Goal: Task Accomplishment & Management: Use online tool/utility

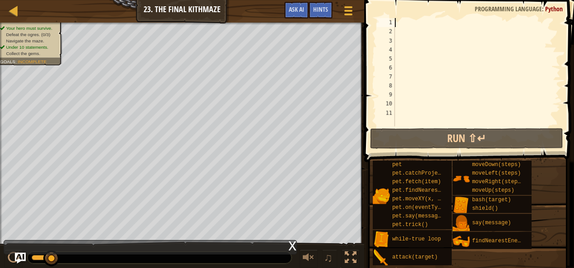
scroll to position [4, 0]
type textarea "w"
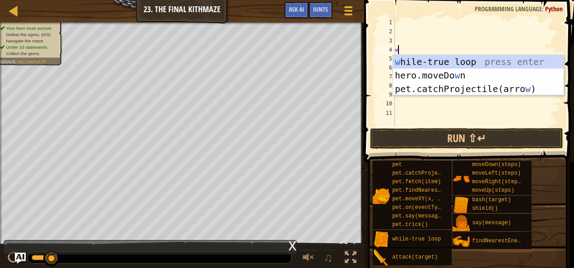
click at [397, 46] on div "w" at bounding box center [476, 81] width 167 height 126
click at [408, 59] on div "w [PERSON_NAME]-true loop press enter hero.moveDo w n press enter pet.catchProj…" at bounding box center [478, 89] width 171 height 68
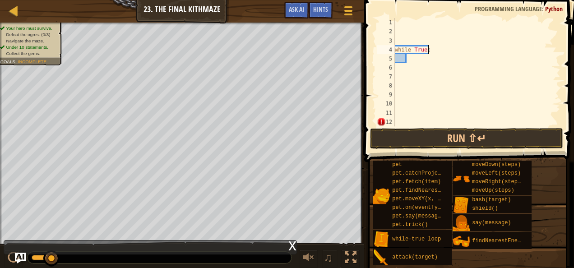
click at [436, 49] on div "while True :" at bounding box center [476, 81] width 167 height 126
type textarea "w"
click at [403, 25] on div at bounding box center [476, 81] width 167 height 126
type textarea "w"
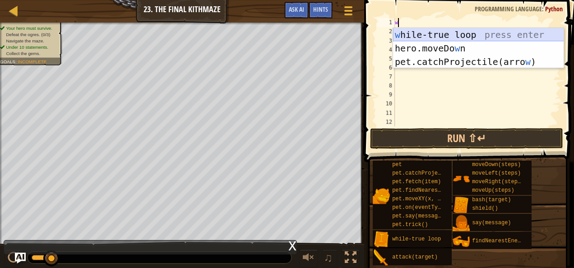
click at [416, 31] on div "w [PERSON_NAME]-true loop press enter hero.moveDo w n press enter pet.catchProj…" at bounding box center [478, 62] width 171 height 68
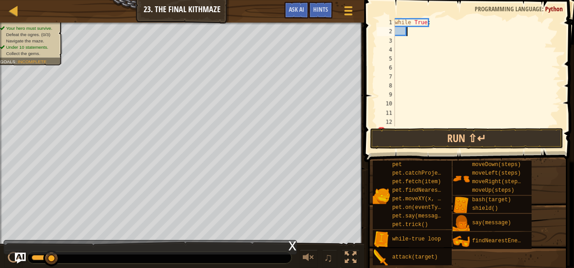
type textarea "h"
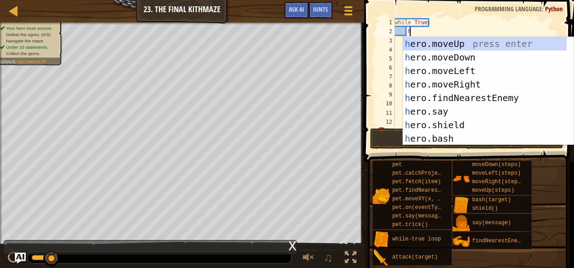
scroll to position [4, 0]
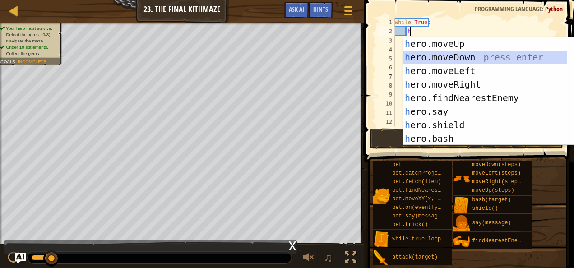
click at [425, 55] on div "h ero.moveUp press enter h ero.moveDown press enter h ero.moveLeft press enter …" at bounding box center [485, 104] width 164 height 135
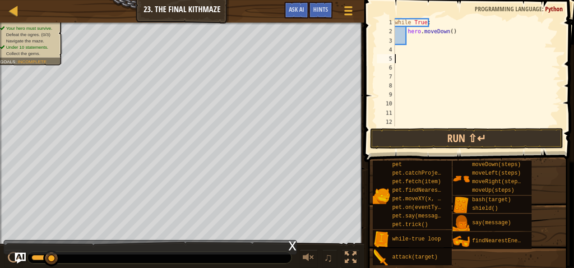
click at [425, 55] on div "while True : hero . moveDown ( )" at bounding box center [473, 81] width 161 height 126
click at [452, 32] on div "while True : hero . moveDown ( )" at bounding box center [473, 81] width 161 height 126
type textarea "h"
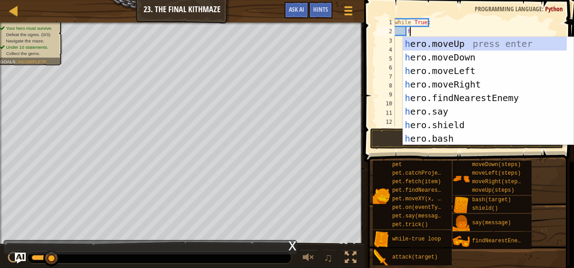
scroll to position [4, 0]
click at [447, 40] on div "h ero.moveUp press enter h ero.moveDown press enter h ero.moveLeft press enter …" at bounding box center [485, 104] width 164 height 135
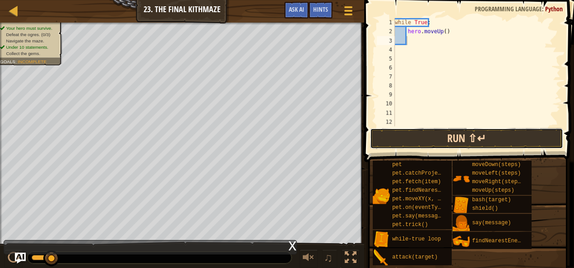
click at [417, 134] on button "Run ⇧↵" at bounding box center [466, 138] width 193 height 21
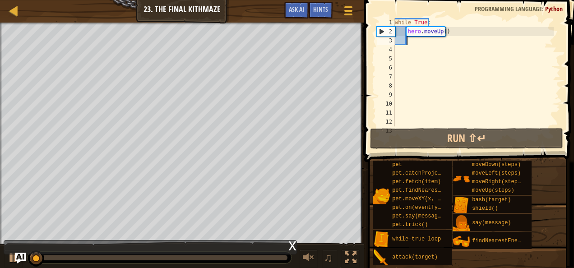
click at [450, 33] on div "while True : hero . moveUp ( )" at bounding box center [473, 81] width 161 height 126
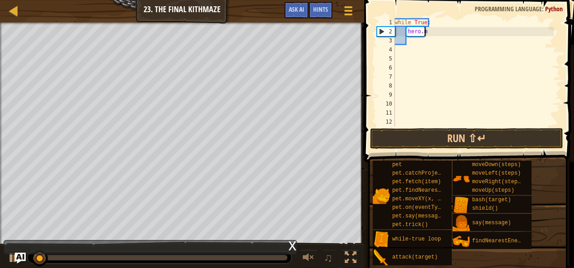
type textarea "h"
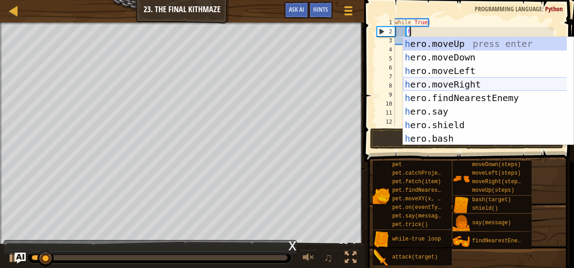
click at [448, 81] on div "h ero.moveUp press enter h ero.moveDown press enter h ero.moveLeft press enter …" at bounding box center [485, 104] width 164 height 135
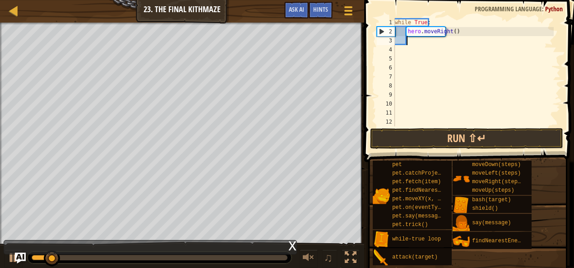
click at [420, 44] on div "while True : hero . moveRight ( )" at bounding box center [473, 81] width 161 height 126
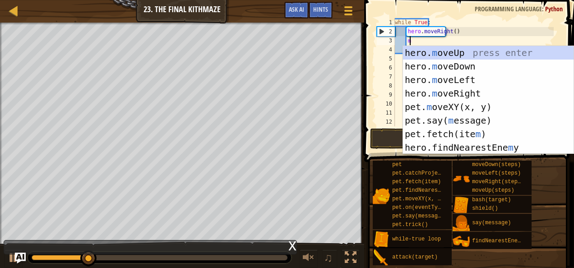
type textarea "m"
click at [430, 56] on div "hero. m oveUp press enter hero. m oveDown press enter hero. m oveLeft press ent…" at bounding box center [488, 113] width 171 height 135
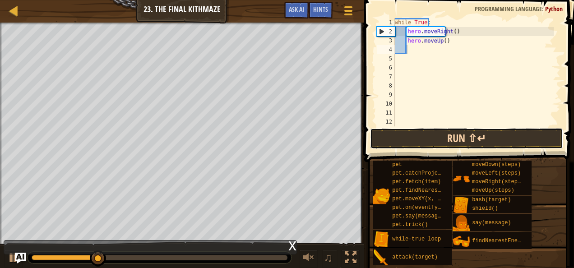
click at [423, 139] on button "Run ⇧↵" at bounding box center [466, 138] width 193 height 21
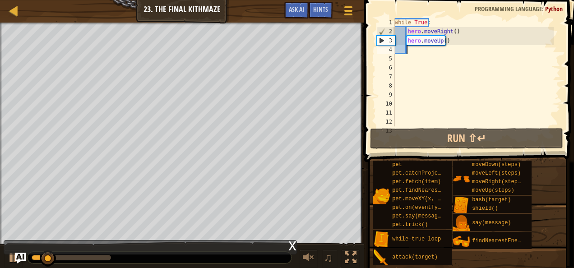
type textarea "d"
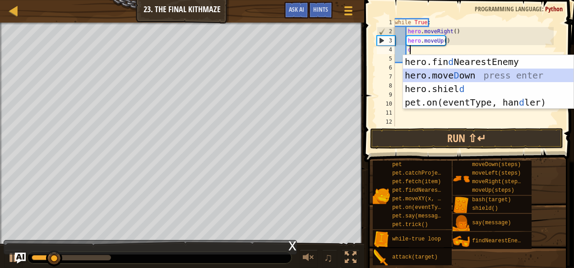
click at [422, 73] on div "hero.fin d NearestEnemy press enter hero.[PERSON_NAME] own press enter hero.[PE…" at bounding box center [488, 95] width 171 height 81
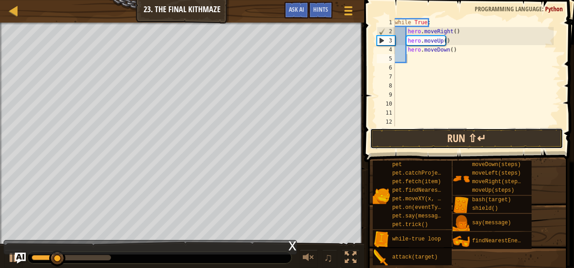
click at [403, 134] on button "Run ⇧↵" at bounding box center [466, 138] width 193 height 21
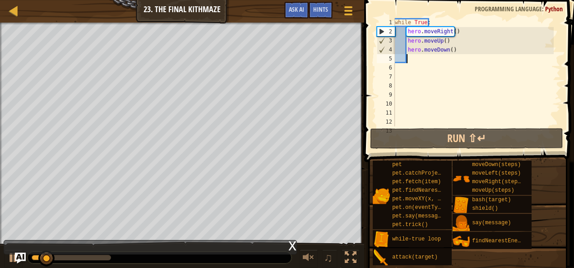
click at [430, 59] on div "while True : hero . moveRight ( ) hero . moveUp ( ) hero . moveDown ( )" at bounding box center [473, 81] width 161 height 126
click at [457, 47] on div "while True : hero . moveRight ( ) hero . moveUp ( ) hero . moveDown ( )" at bounding box center [473, 81] width 161 height 126
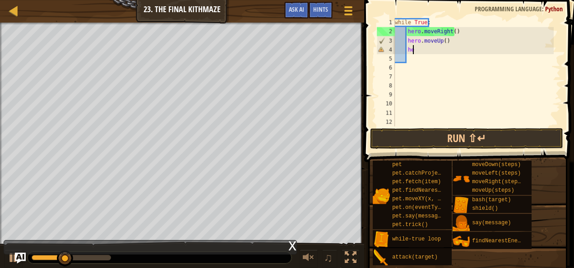
type textarea "h"
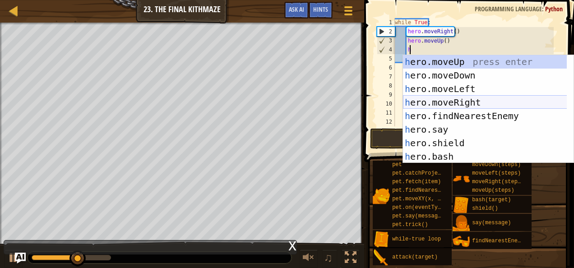
click at [442, 100] on div "h ero.moveUp press enter h ero.moveDown press enter h ero.moveLeft press enter …" at bounding box center [485, 122] width 164 height 135
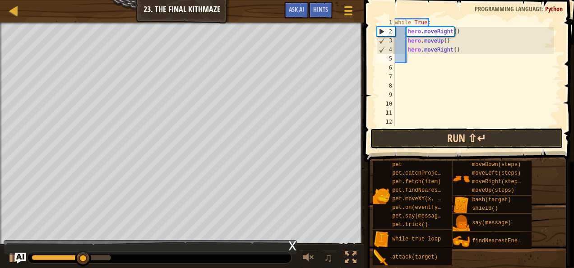
click at [419, 133] on button "Run ⇧↵" at bounding box center [466, 138] width 193 height 21
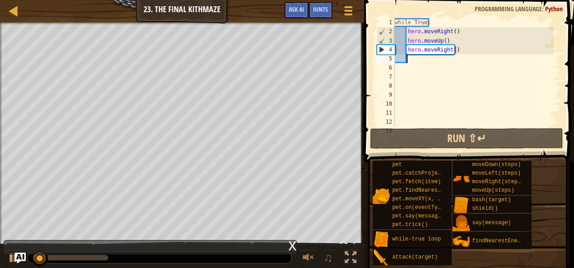
type textarea "d"
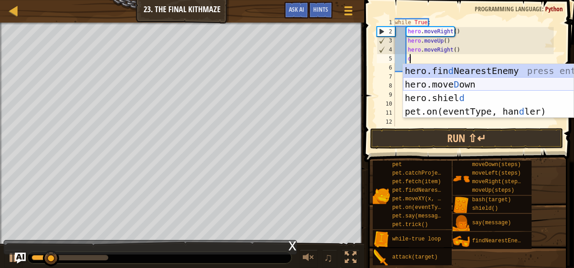
click at [429, 83] on div "hero.fin d NearestEnemy press enter hero.[PERSON_NAME] own press enter hero.[PE…" at bounding box center [488, 104] width 171 height 81
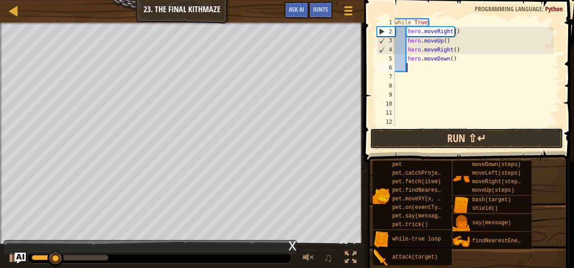
click at [421, 134] on button "Run ⇧↵" at bounding box center [466, 138] width 193 height 21
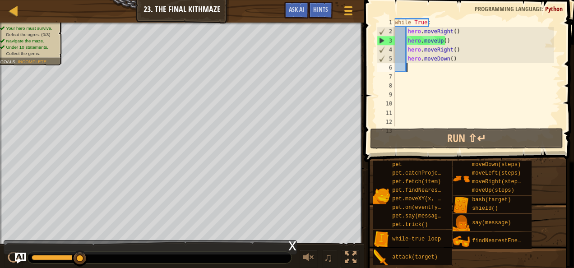
click at [419, 65] on div "while True : hero . moveRight ( ) hero . moveUp ( ) hero . moveRight ( ) hero .…" at bounding box center [473, 81] width 161 height 126
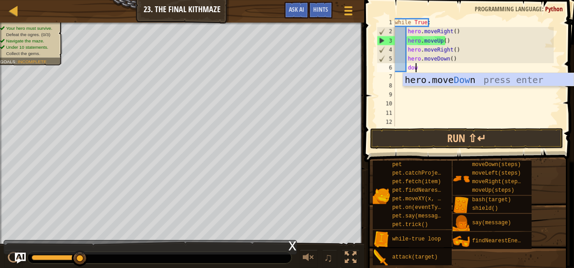
type textarea "down"
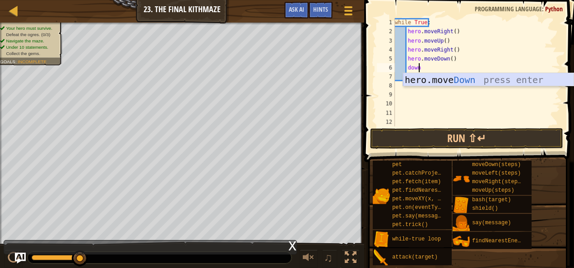
click at [439, 76] on div "hero.move Down press enter" at bounding box center [488, 93] width 171 height 41
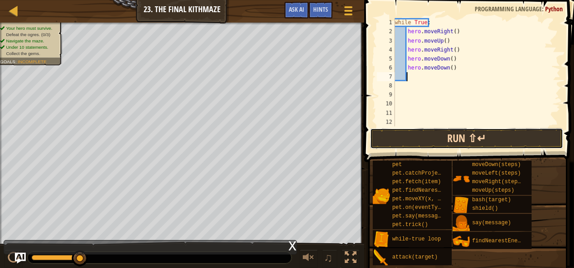
click at [418, 135] on button "Run ⇧↵" at bounding box center [466, 138] width 193 height 21
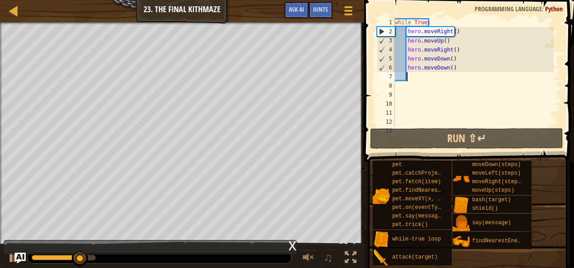
click at [460, 68] on div "while True : hero . moveRight ( ) hero . moveUp ( ) hero . moveRight ( ) hero .…" at bounding box center [473, 81] width 161 height 126
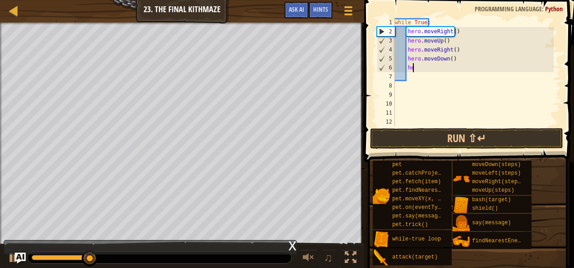
type textarea "h"
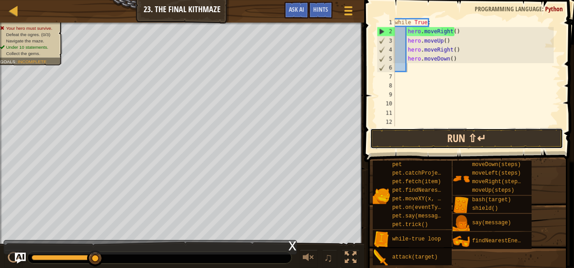
click at [432, 140] on button "Run ⇧↵" at bounding box center [466, 138] width 193 height 21
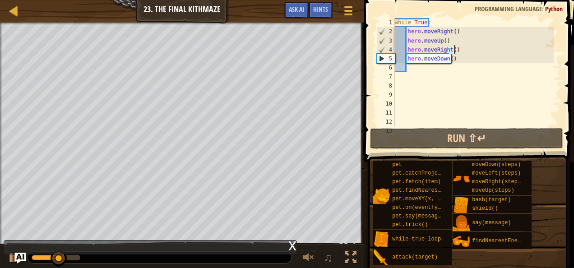
click at [459, 47] on div "while True : hero . moveRight ( ) hero . moveUp ( ) hero . moveRight ( ) hero .…" at bounding box center [473, 81] width 161 height 126
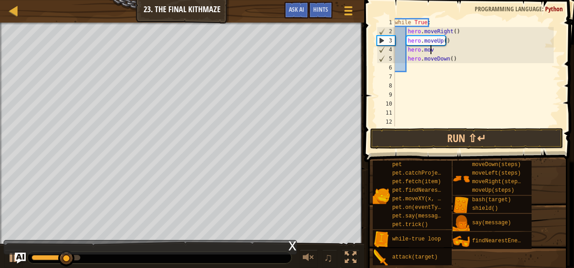
type textarea "h"
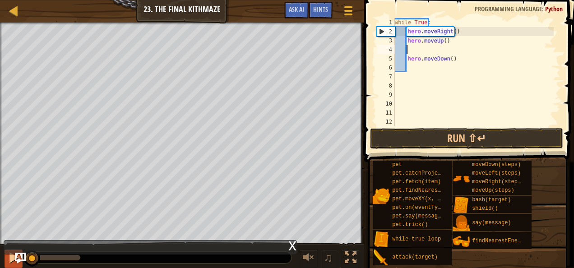
drag, startPoint x: 76, startPoint y: 261, endPoint x: 21, endPoint y: 265, distance: 55.6
click at [21, 265] on div "♫" at bounding box center [182, 255] width 364 height 27
click at [13, 262] on div at bounding box center [14, 258] width 12 height 12
drag, startPoint x: 32, startPoint y: 262, endPoint x: 21, endPoint y: 262, distance: 10.8
click at [21, 262] on div "Map Introduction to Computer Science 23. The Final Kithmaze Game Menu Done Hint…" at bounding box center [287, 134] width 574 height 268
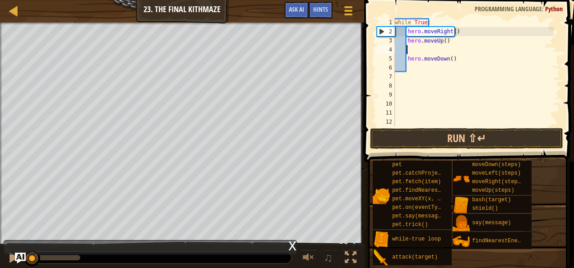
type textarea "d"
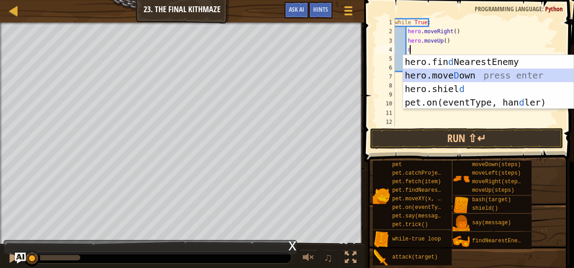
click at [430, 70] on div "hero.fin d NearestEnemy press enter hero.[PERSON_NAME] own press enter hero.[PE…" at bounding box center [488, 95] width 171 height 81
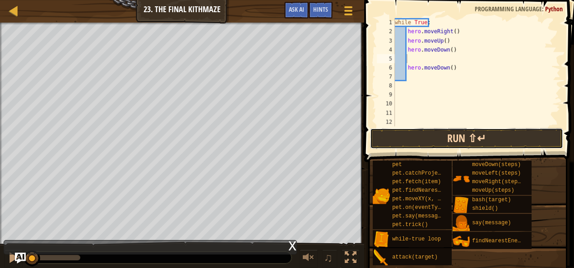
click at [421, 134] on button "Run ⇧↵" at bounding box center [466, 138] width 193 height 21
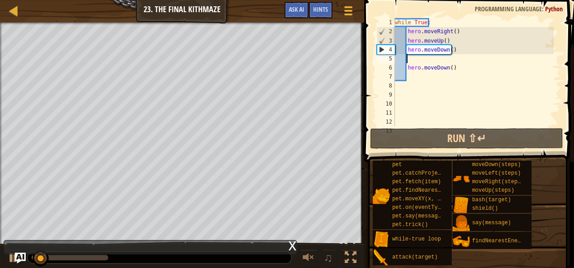
click at [457, 67] on div "while True : hero . moveRight ( ) hero . moveUp ( ) hero . moveDown ( ) hero . …" at bounding box center [473, 81] width 161 height 126
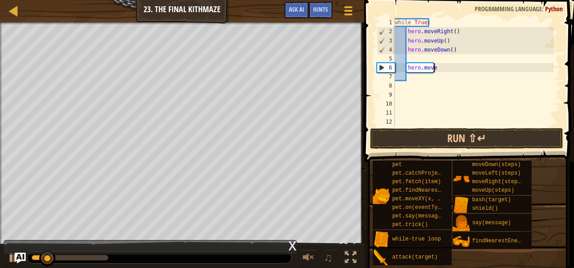
type textarea "h"
click at [416, 60] on div "while True : hero . moveRight ( ) hero . moveUp ( ) hero . moveDown ( )" at bounding box center [473, 81] width 161 height 126
click at [414, 54] on div "while True : hero . moveRight ( ) hero . moveUp ( ) hero . moveDown ( )" at bounding box center [473, 81] width 161 height 126
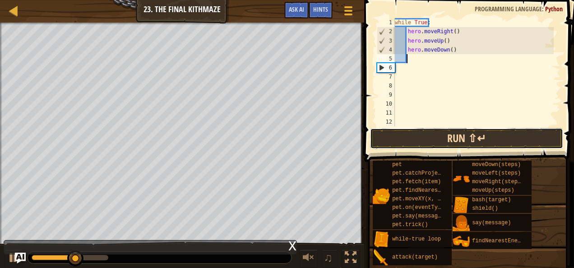
click at [412, 138] on button "Run ⇧↵" at bounding box center [466, 138] width 193 height 21
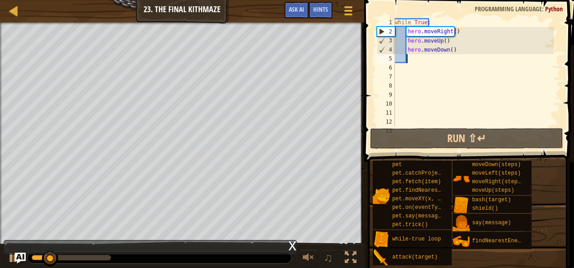
type textarea "r"
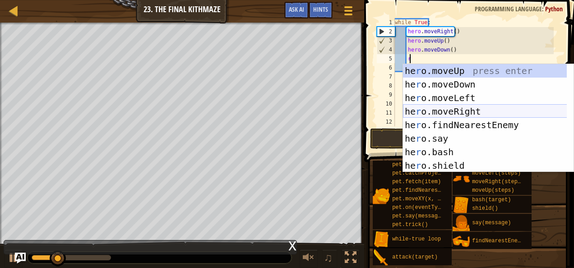
click at [460, 113] on div "he r o.moveUp press enter he r o.moveDown press enter he r o.moveLeft press ent…" at bounding box center [485, 131] width 164 height 135
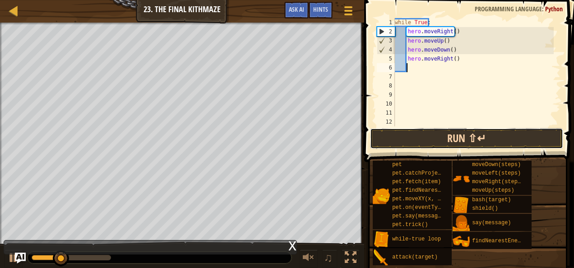
click at [424, 129] on button "Run ⇧↵" at bounding box center [466, 138] width 193 height 21
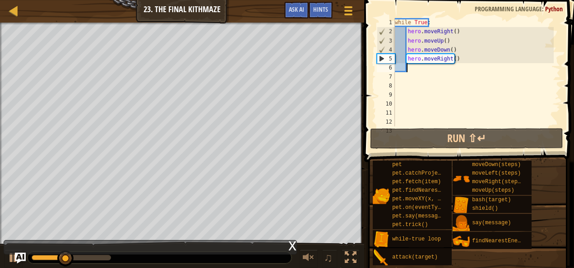
type textarea "r"
click at [458, 63] on div "while True : hero . moveRight ( ) hero . moveUp ( ) hero . moveDown ( ) hero . …" at bounding box center [473, 81] width 161 height 126
click at [486, 12] on span "Programming language" at bounding box center [508, 9] width 67 height 9
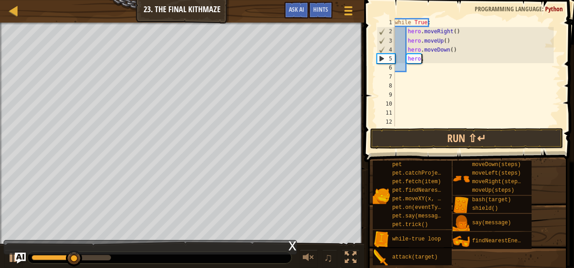
type textarea "h"
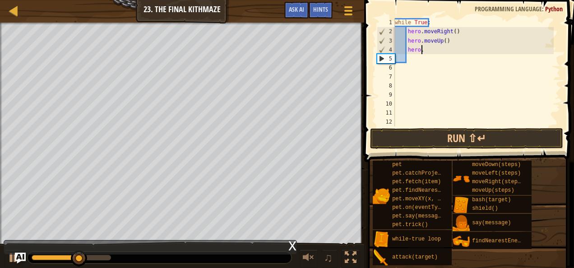
type textarea "h"
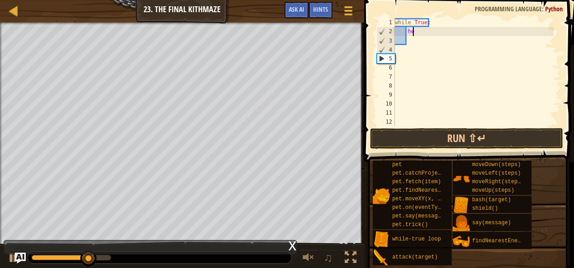
type textarea "h"
type textarea "r"
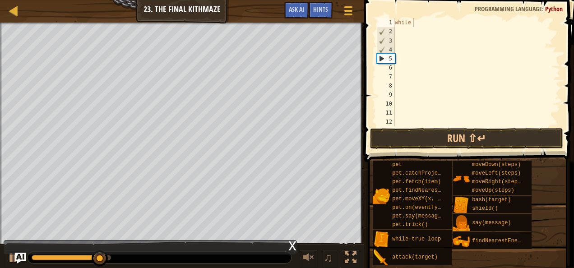
click at [486, 12] on span "Programming language" at bounding box center [508, 9] width 67 height 9
type textarea "w"
click at [300, 14] on button "Ask AI" at bounding box center [296, 10] width 24 height 17
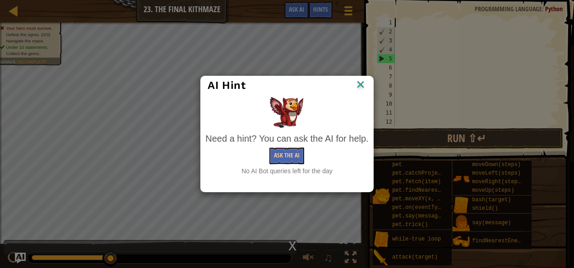
click at [362, 86] on img at bounding box center [361, 86] width 12 height 14
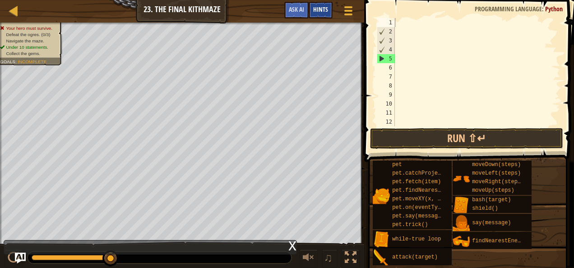
click at [318, 12] on span "Hints" at bounding box center [320, 9] width 15 height 9
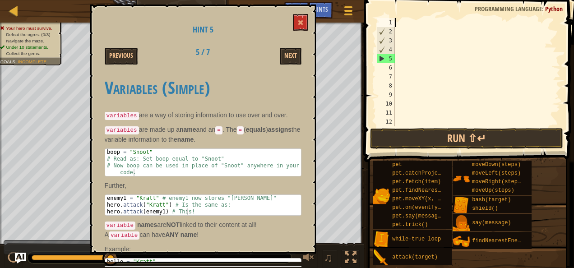
scroll to position [33, 0]
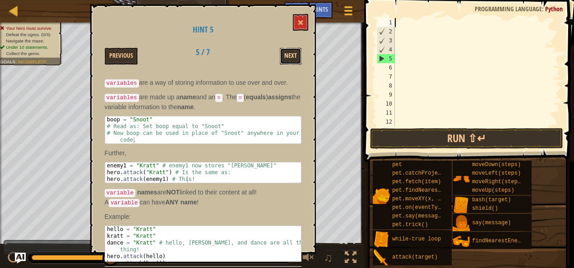
click at [291, 52] on button "Next" at bounding box center [291, 56] width 22 height 17
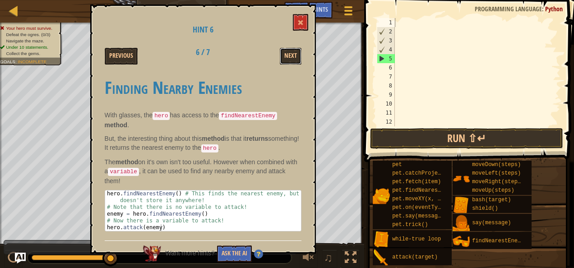
drag, startPoint x: 291, startPoint y: 52, endPoint x: 372, endPoint y: 19, distance: 87.6
click at [372, 19] on div "Map Introduction to Computer Science 23. The Final Kithmaze Game Menu Done Hint…" at bounding box center [287, 134] width 574 height 268
click at [302, 21] on span at bounding box center [300, 22] width 6 height 6
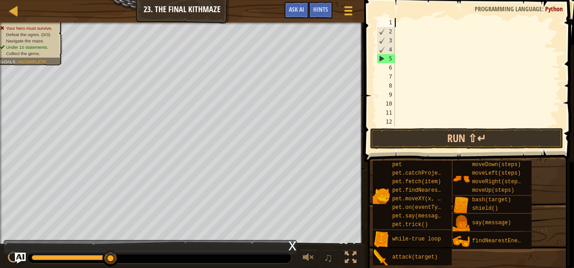
click at [397, 23] on div at bounding box center [473, 81] width 161 height 126
type textarea "m"
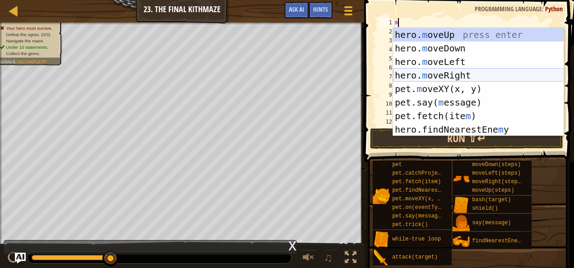
click at [460, 70] on div "hero. m oveUp press enter hero. m oveDown press enter hero. m oveLeft press ent…" at bounding box center [478, 95] width 171 height 135
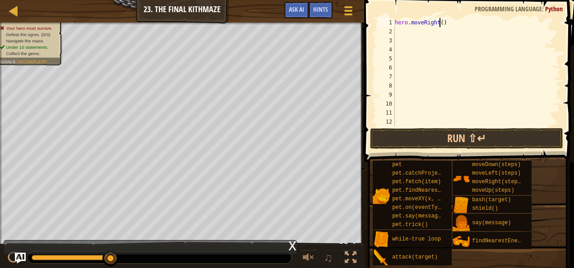
click at [438, 24] on div "hero . moveRight ( )" at bounding box center [473, 81] width 161 height 126
type textarea "hero.moveRight(1)"
click at [399, 32] on div "hero . moveRight ( 1 )" at bounding box center [473, 81] width 161 height 126
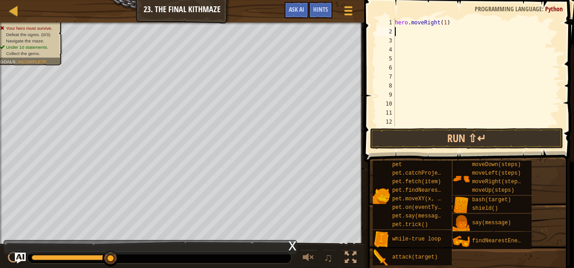
type textarea "m"
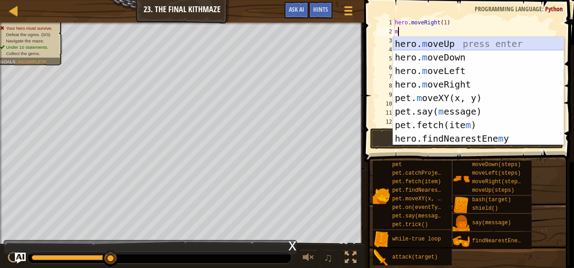
click at [443, 47] on div "hero. m oveUp press enter hero. m oveDown press enter hero. m oveLeft press ent…" at bounding box center [478, 104] width 171 height 135
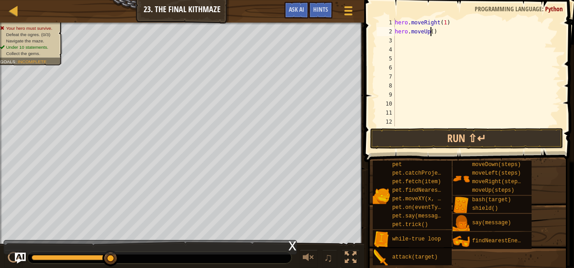
click at [431, 35] on div "hero . moveRight ( 1 ) hero . moveUp ( )" at bounding box center [473, 81] width 161 height 126
type textarea "hero.moveUp(2)"
click at [393, 144] on button "Run ⇧↵" at bounding box center [466, 138] width 193 height 21
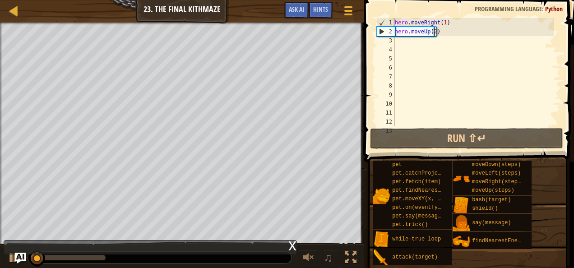
click at [406, 42] on div "hero . moveRight ( 1 ) hero . moveUp ( 2 )" at bounding box center [473, 81] width 161 height 126
type textarea "m"
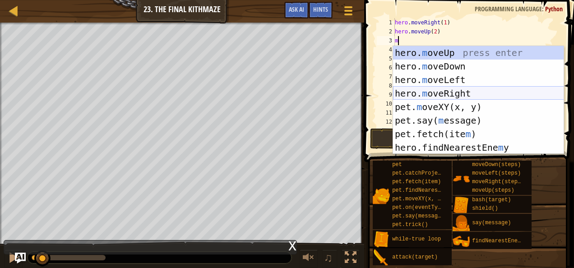
click at [423, 90] on div "hero. m oveUp press enter hero. m oveDown press enter hero. m oveLeft press ent…" at bounding box center [478, 113] width 171 height 135
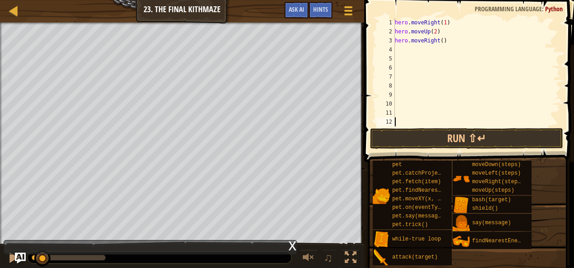
click at [409, 125] on div "hero . moveRight ( 1 ) hero . moveUp ( 2 ) hero . moveRight ( )" at bounding box center [473, 81] width 161 height 126
click at [409, 126] on div "hero . moveRight ( 1 ) hero . moveUp ( 2 ) hero . moveRight ( )" at bounding box center [473, 81] width 161 height 126
click at [411, 127] on span at bounding box center [470, 68] width 217 height 189
click at [412, 134] on button "Run ⇧↵" at bounding box center [466, 138] width 193 height 21
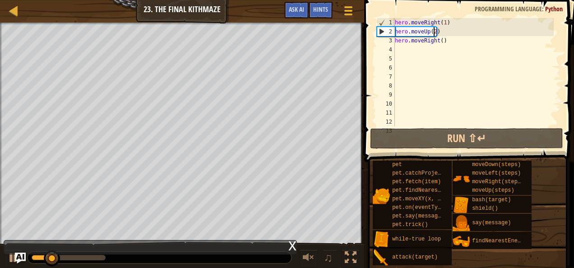
click at [432, 35] on div "hero . moveRight ( 1 ) hero . moveUp ( 2 ) hero . moveRight ( )" at bounding box center [473, 81] width 161 height 126
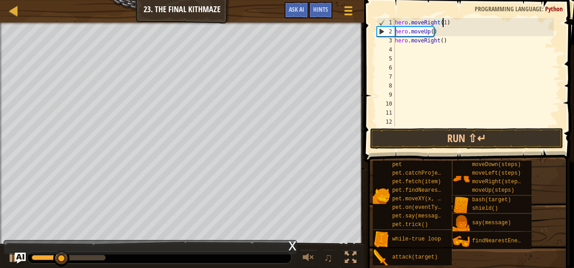
click at [442, 23] on div "hero . moveRight ( 1 ) hero . moveUp ( ) hero . moveRight ( )" at bounding box center [473, 81] width 161 height 126
type textarea "hero.moveRight()"
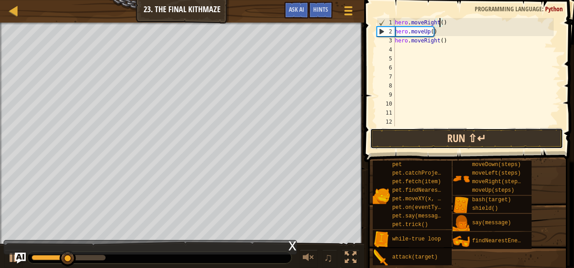
click at [416, 139] on button "Run ⇧↵" at bounding box center [466, 138] width 193 height 21
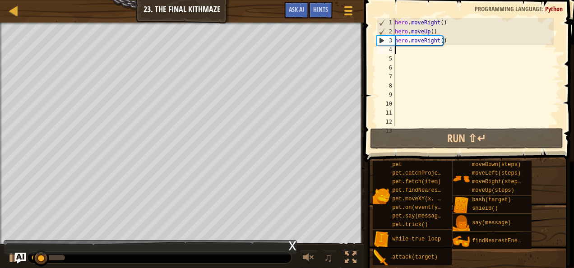
click at [401, 48] on div "hero . moveRight ( ) hero . moveUp ( ) hero . moveRight ( )" at bounding box center [473, 81] width 161 height 126
type textarea "d"
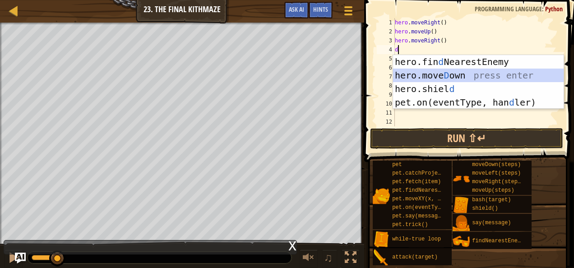
click at [422, 74] on div "hero.fin d NearestEnemy press enter hero.[PERSON_NAME] own press enter hero.[PE…" at bounding box center [478, 95] width 171 height 81
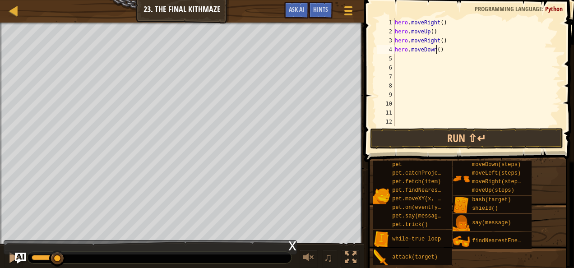
click at [436, 51] on div "hero . moveRight ( ) hero . moveUp ( ) hero . moveRight ( ) hero . moveDown ( )" at bounding box center [473, 81] width 161 height 126
type textarea "hero.moveDown(2)"
click at [421, 144] on button "Run ⇧↵" at bounding box center [466, 138] width 193 height 21
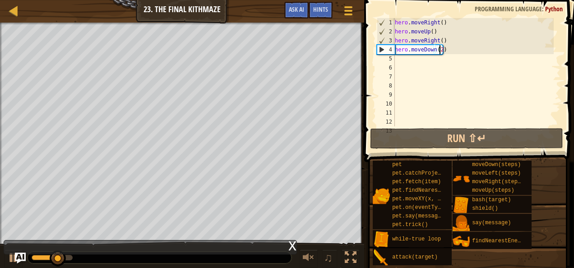
click at [399, 58] on div "hero . moveRight ( ) hero . moveUp ( ) hero . moveRight ( ) hero . moveDown ( 2…" at bounding box center [473, 81] width 161 height 126
type textarea "1"
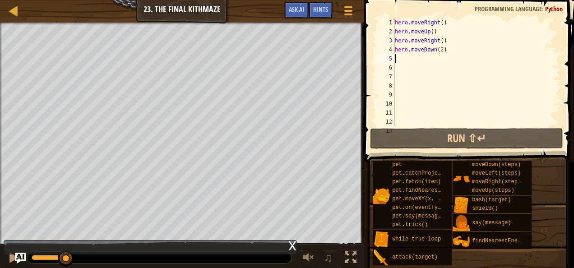
type textarea "u"
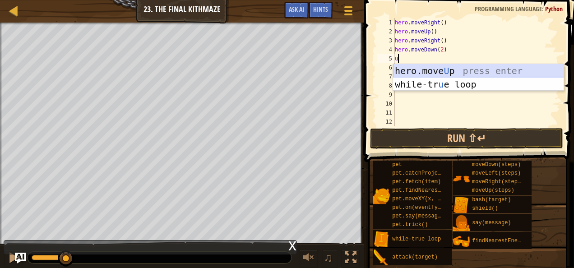
click at [421, 67] on div "hero.move U p press enter while-tr u e loop press enter" at bounding box center [478, 91] width 171 height 54
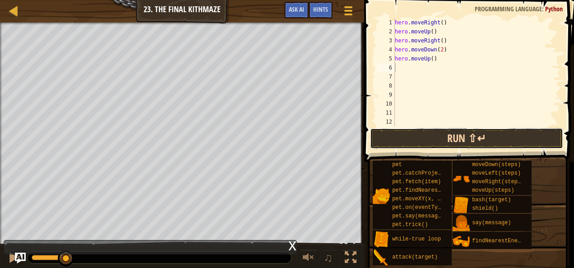
click at [424, 131] on button "Run ⇧↵" at bounding box center [466, 138] width 193 height 21
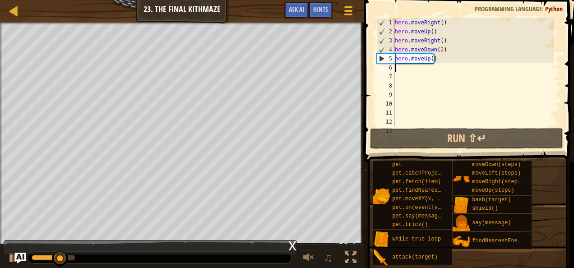
type textarea "m"
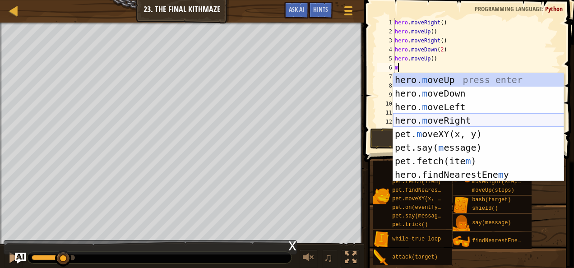
click at [449, 116] on div "hero. m oveUp press enter hero. m oveDown press enter hero. m oveLeft press ent…" at bounding box center [478, 140] width 171 height 135
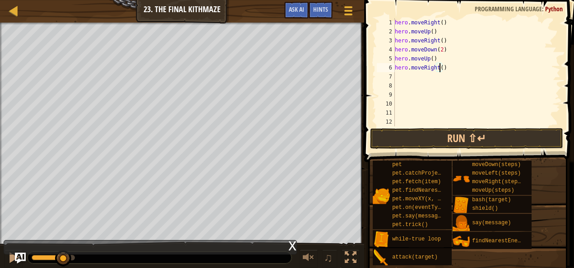
click at [440, 71] on div "hero . moveRight ( ) hero . moveUp ( ) hero . moveRight ( ) hero . moveDown ( 2…" at bounding box center [473, 81] width 161 height 126
type textarea "hero.moveRight()"
click at [450, 136] on button "Run ⇧↵" at bounding box center [466, 138] width 193 height 21
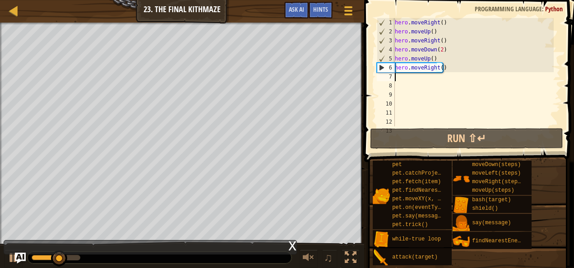
click at [400, 79] on div "hero . moveRight ( ) hero . moveUp ( ) hero . moveRight ( ) hero . moveDown ( 2…" at bounding box center [473, 81] width 161 height 126
type textarea "2"
type textarea "w"
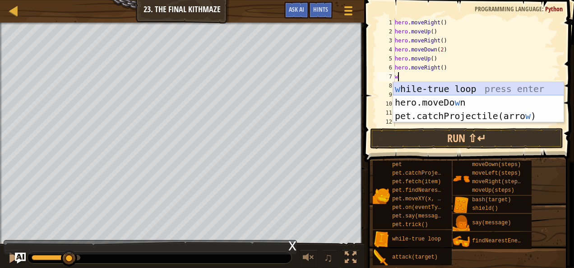
click at [411, 87] on div "w [PERSON_NAME]-true loop press enter hero.moveDo w n press enter pet.catchProj…" at bounding box center [478, 116] width 171 height 68
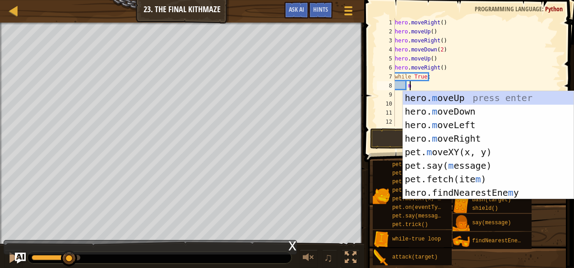
type textarea "mo"
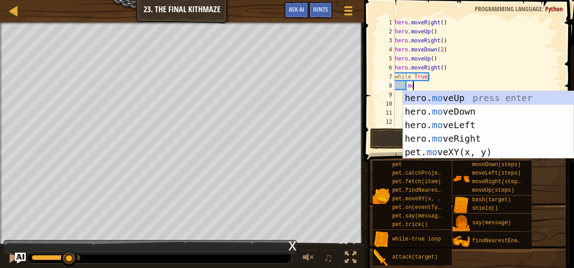
scroll to position [4, 1]
click at [427, 94] on div "hero. mo veUp press enter hero. mo veDown press enter hero. mo veLeft press ent…" at bounding box center [488, 138] width 171 height 95
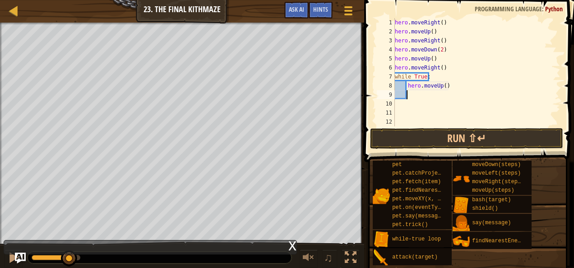
scroll to position [4, 0]
click at [405, 130] on button "Run ⇧↵" at bounding box center [466, 138] width 193 height 21
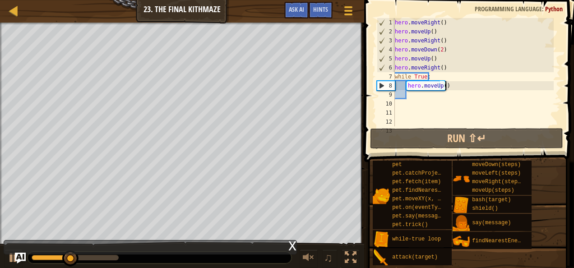
click at [447, 83] on div "hero . moveRight ( ) hero . moveUp ( ) hero . moveRight ( ) hero . moveDown ( 2…" at bounding box center [473, 81] width 161 height 126
type textarea "hero.moveUp()"
click at [453, 90] on div "hero . moveRight ( ) hero . moveUp ( ) hero . moveRight ( ) hero . moveDown ( 2…" at bounding box center [473, 81] width 161 height 126
click at [454, 83] on div "hero . moveRight ( ) hero . moveUp ( ) hero . moveRight ( ) hero . moveDown ( 2…" at bounding box center [473, 81] width 161 height 126
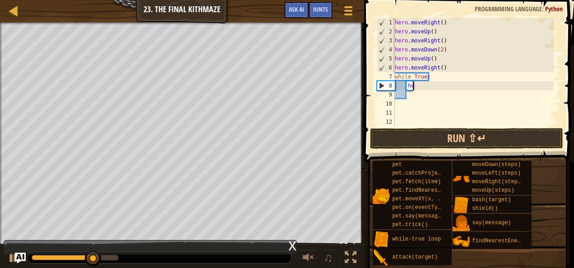
type textarea "h"
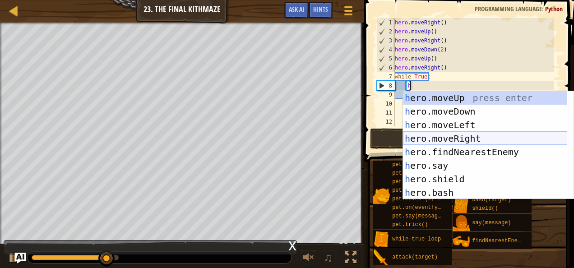
click at [458, 134] on div "h ero.moveUp press enter h ero.moveDown press enter h ero.moveLeft press enter …" at bounding box center [485, 158] width 164 height 135
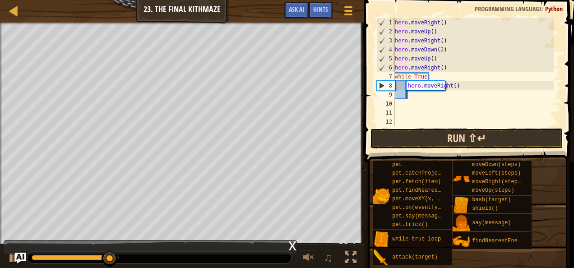
click at [452, 139] on button "Run ⇧↵" at bounding box center [466, 138] width 193 height 21
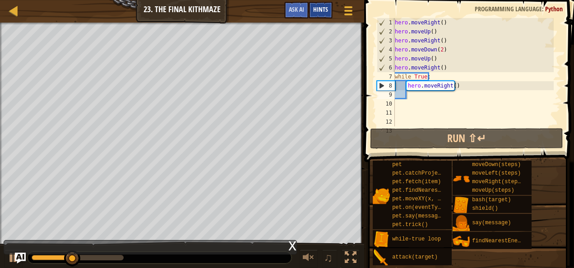
click at [317, 15] on div "Hints" at bounding box center [321, 10] width 24 height 17
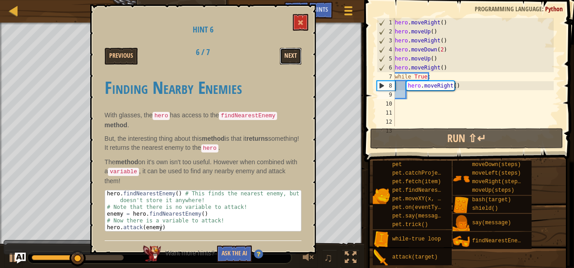
click at [289, 54] on button "Next" at bounding box center [291, 56] width 22 height 17
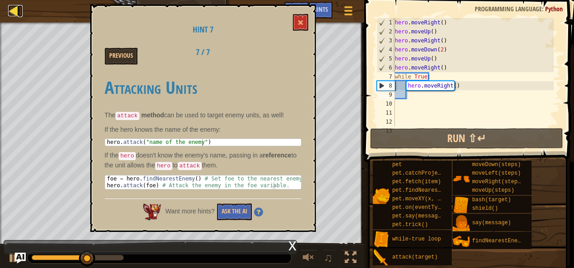
click at [14, 16] on div at bounding box center [13, 10] width 11 height 11
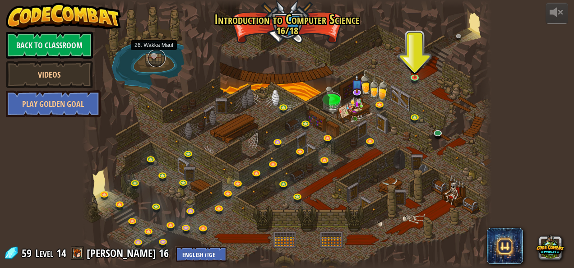
click at [154, 57] on link at bounding box center [157, 58] width 18 height 18
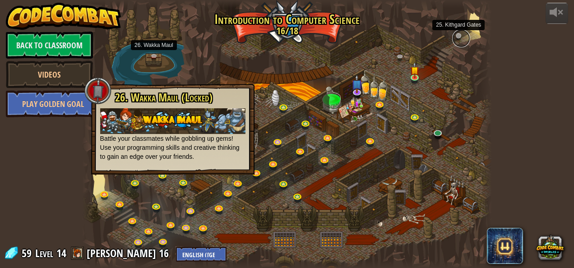
click at [462, 34] on link at bounding box center [461, 38] width 18 height 18
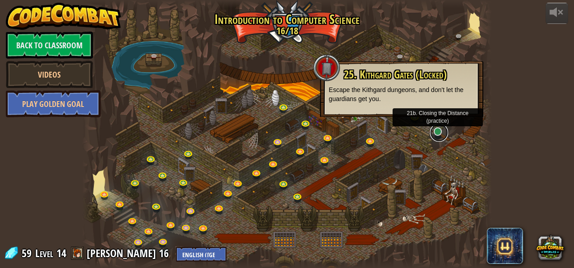
click at [436, 129] on link at bounding box center [439, 133] width 18 height 18
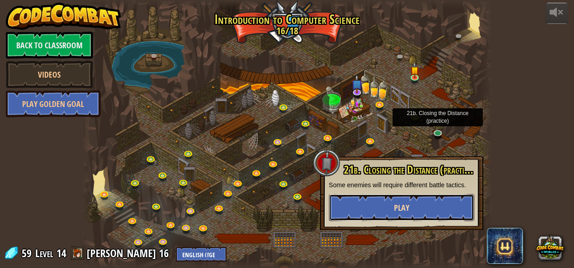
click at [395, 204] on span "Play" at bounding box center [401, 207] width 15 height 11
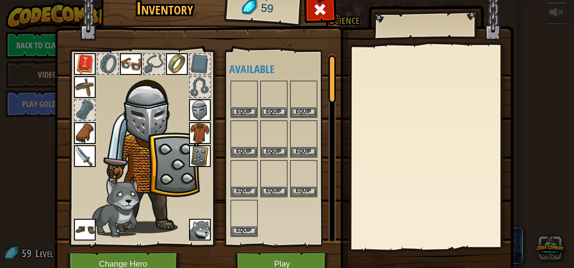
click at [395, 1] on body "powered by Back to Classroom Videos Play Golden Goal 25. Kithgard Gates (Locked…" at bounding box center [287, 0] width 574 height 1
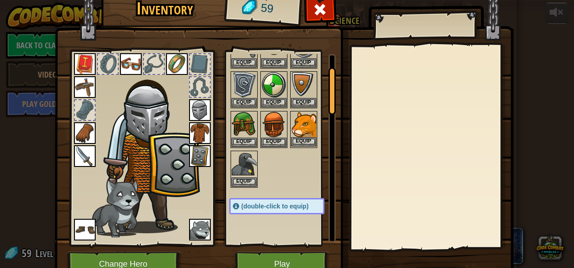
scroll to position [50, 0]
click at [277, 257] on button "Play" at bounding box center [282, 264] width 94 height 25
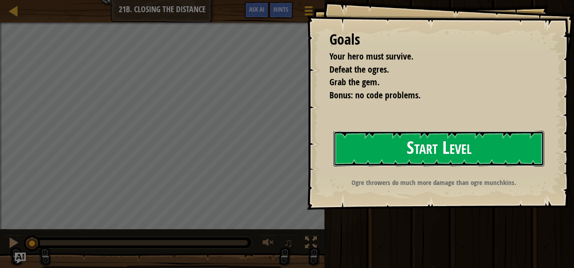
click at [375, 155] on button "Start Level" at bounding box center [439, 149] width 211 height 36
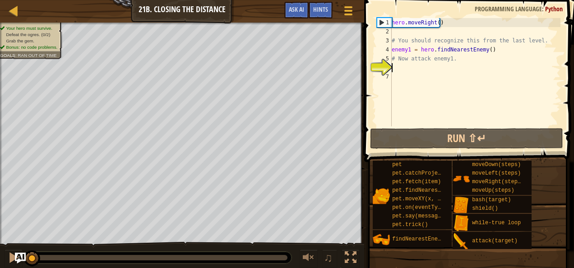
click at [458, 59] on div "hero . moveRight ( ) # You should recognize this from the last level. enemy1 = …" at bounding box center [475, 81] width 171 height 126
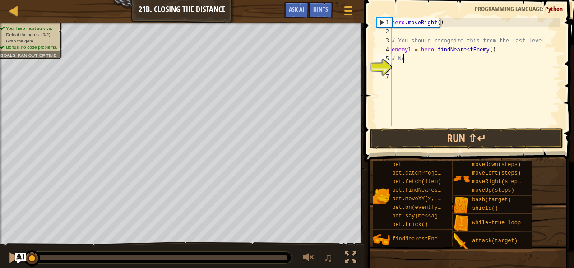
type textarea "#"
type textarea "e"
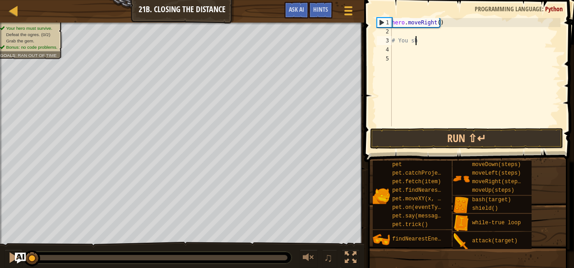
type textarea "#"
type textarea "h"
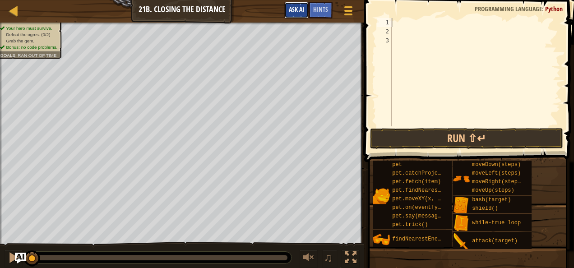
click at [303, 9] on span "Ask AI" at bounding box center [296, 9] width 15 height 9
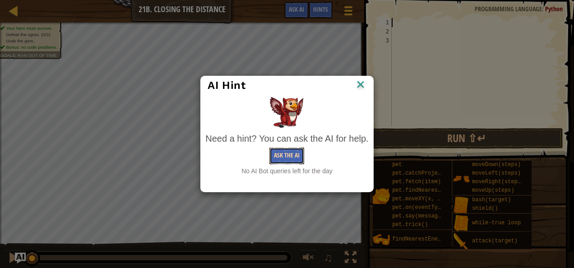
click at [291, 152] on button "Ask the AI" at bounding box center [286, 156] width 35 height 17
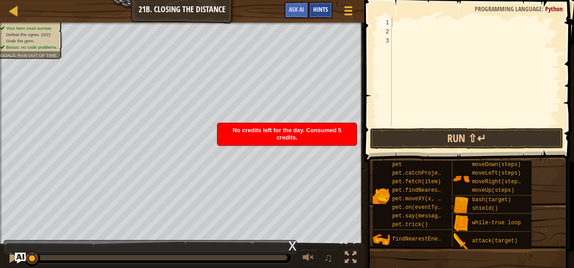
click at [326, 8] on span "Hints" at bounding box center [320, 9] width 15 height 9
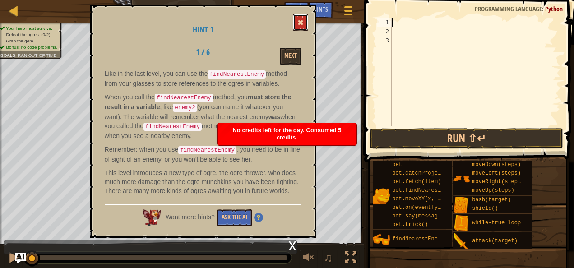
click at [299, 19] on button at bounding box center [300, 22] width 15 height 17
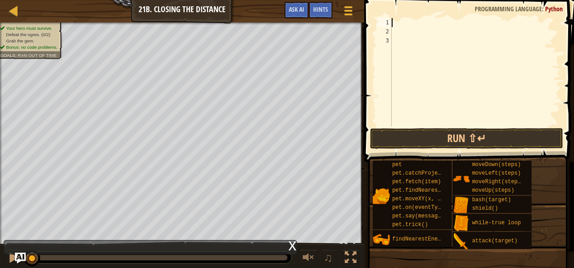
click at [401, 24] on div at bounding box center [475, 81] width 171 height 126
type textarea "m"
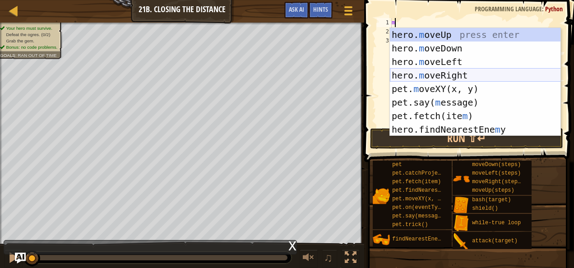
click at [417, 72] on div "hero. m oveUp press enter hero. m oveDown press enter hero. m oveLeft press ent…" at bounding box center [475, 95] width 171 height 135
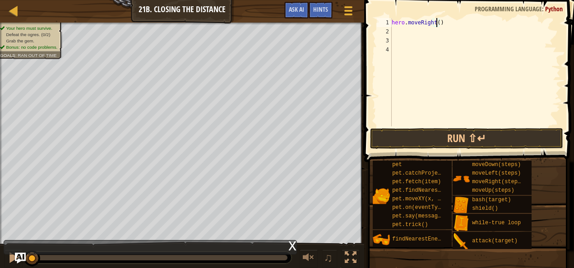
click at [437, 24] on div "hero . moveRight ( )" at bounding box center [475, 81] width 171 height 126
type textarea "hero.moveRight(3)"
click at [397, 35] on div "hero . moveRight ( 3 )" at bounding box center [475, 81] width 171 height 126
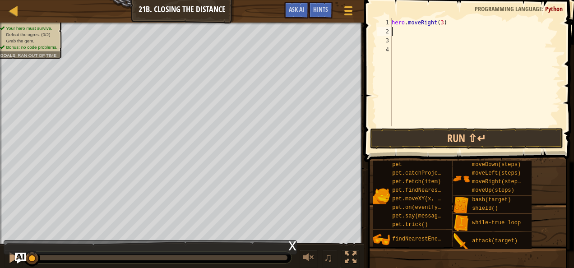
type textarea "a"
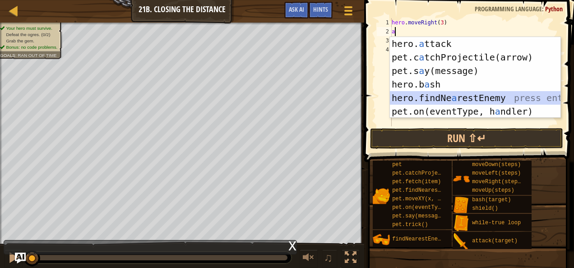
click at [446, 96] on div "hero. a ttack press enter pet.c a tchProjectile(arrow) press enter pet.s a y(me…" at bounding box center [475, 91] width 171 height 108
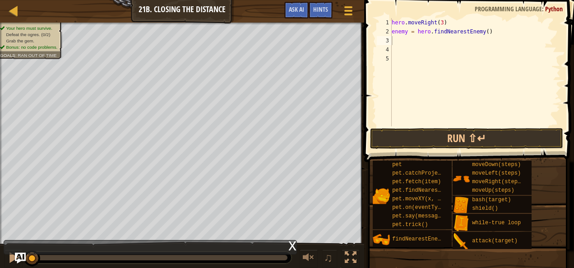
click at [418, 150] on span at bounding box center [470, 68] width 217 height 189
click at [422, 133] on button "Run ⇧↵" at bounding box center [466, 138] width 193 height 21
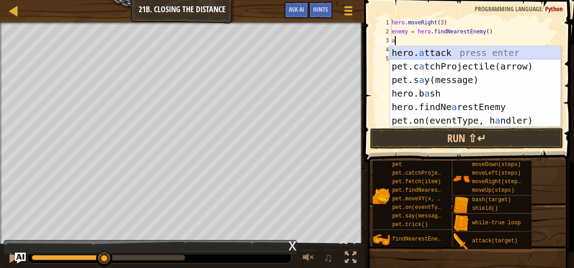
click at [422, 53] on div "hero. a ttack press enter pet.c a tchProjectile(arrow) press enter pet.s a y(me…" at bounding box center [475, 100] width 171 height 108
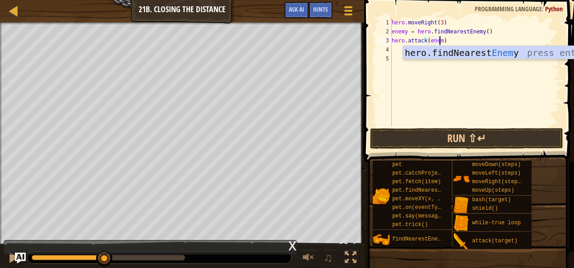
type textarea "hero.attack(enemy)"
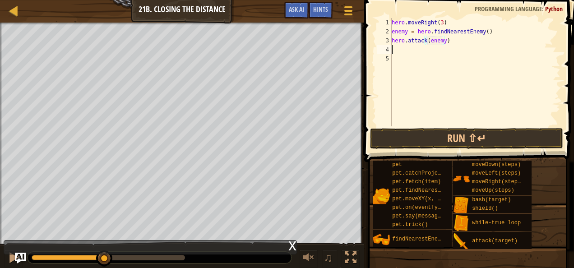
click at [392, 50] on div "hero . moveRight ( 3 ) enemy = hero . findNearestEnemy ( ) hero . attack ( enem…" at bounding box center [475, 81] width 171 height 126
click at [417, 131] on button "Run ⇧↵" at bounding box center [466, 138] width 193 height 21
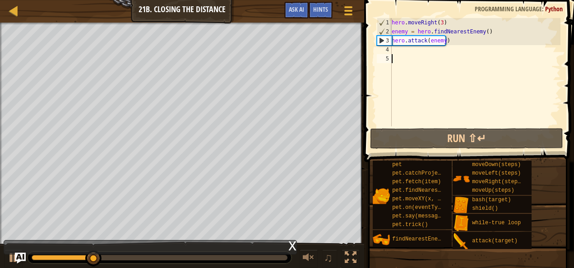
click at [406, 54] on div "hero . moveRight ( 3 ) enemy = hero . findNearestEnemy ( ) hero . attack ( enem…" at bounding box center [475, 81] width 171 height 126
click at [406, 53] on div "hero . moveRight ( 3 ) enemy = hero . findNearestEnemy ( ) hero . attack ( enem…" at bounding box center [475, 81] width 171 height 126
type textarea "f"
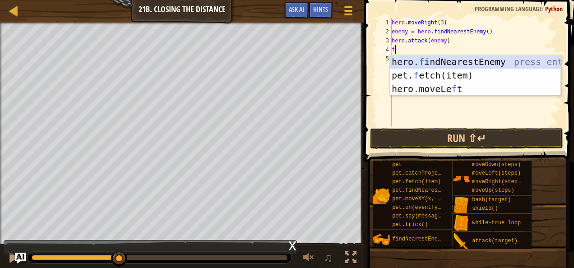
click at [436, 63] on div "hero. f indNearestEnemy press enter pet. f etch(item) press enter hero.moveLe f…" at bounding box center [475, 89] width 171 height 68
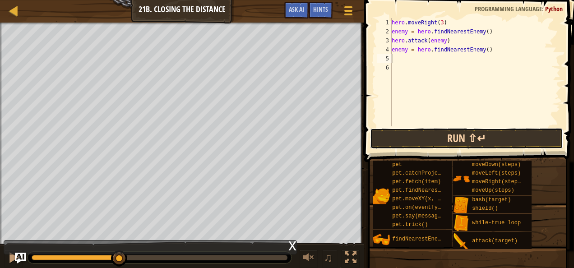
click at [414, 143] on button "Run ⇧↵" at bounding box center [466, 138] width 193 height 21
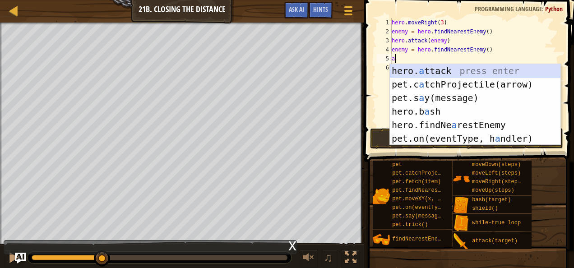
click at [437, 71] on div "hero. a ttack press enter pet.c a tchProjectile(arrow) press enter pet.s a y(me…" at bounding box center [475, 118] width 171 height 108
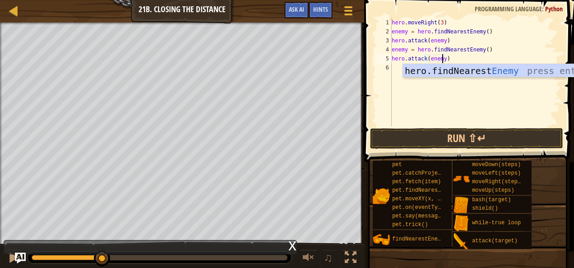
scroll to position [4, 4]
type textarea "hero.attack(enemy)"
click at [441, 132] on button "Run ⇧↵" at bounding box center [466, 138] width 193 height 21
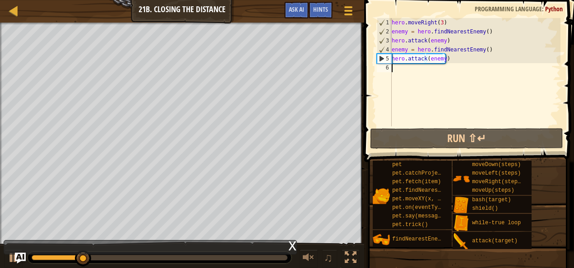
click at [417, 72] on div "hero . moveRight ( 3 ) enemy = hero . findNearestEnemy ( ) hero . attack ( enem…" at bounding box center [475, 81] width 171 height 126
type textarea "m"
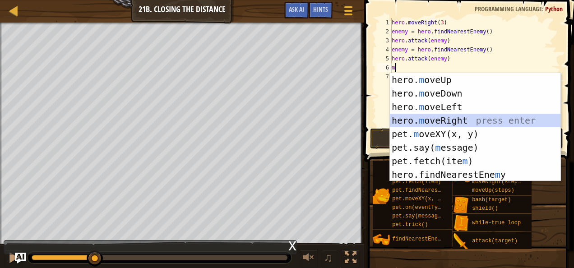
click at [430, 122] on div "hero. m oveUp press enter hero. m oveDown press enter hero. m oveLeft press ent…" at bounding box center [475, 140] width 171 height 135
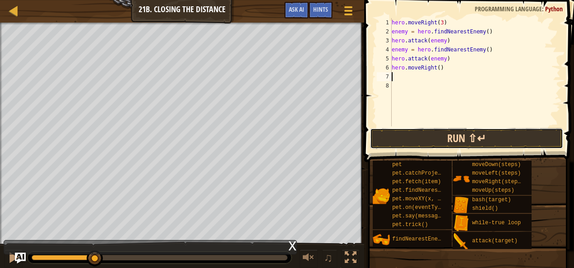
click at [439, 135] on button "Run ⇧↵" at bounding box center [466, 138] width 193 height 21
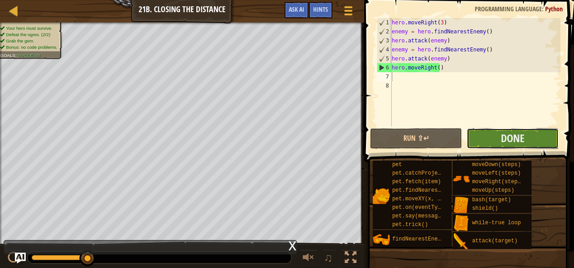
click at [488, 142] on button "Done" at bounding box center [513, 138] width 92 height 21
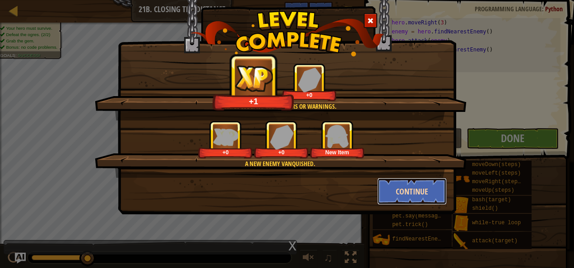
click at [399, 194] on button "Continue" at bounding box center [412, 191] width 70 height 27
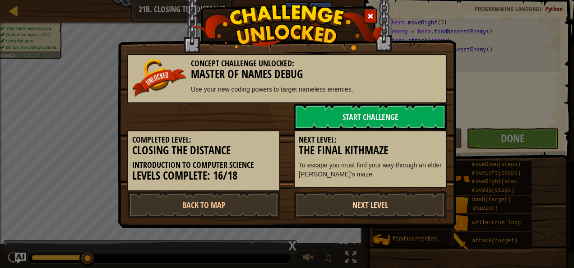
click at [384, 195] on link "Next Level" at bounding box center [370, 204] width 153 height 27
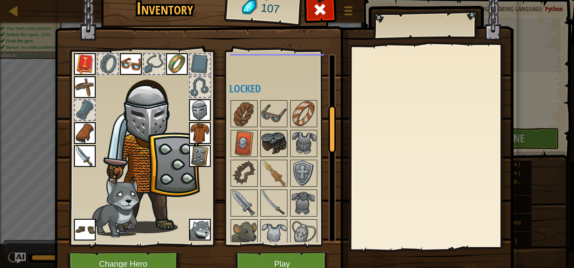
scroll to position [212, 0]
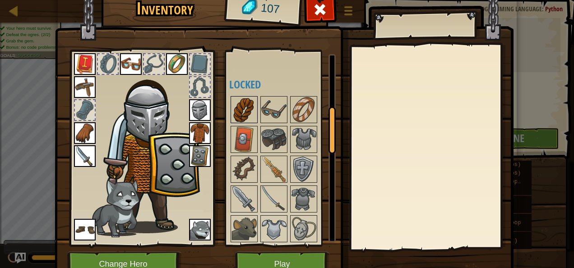
click at [233, 105] on img at bounding box center [244, 109] width 25 height 25
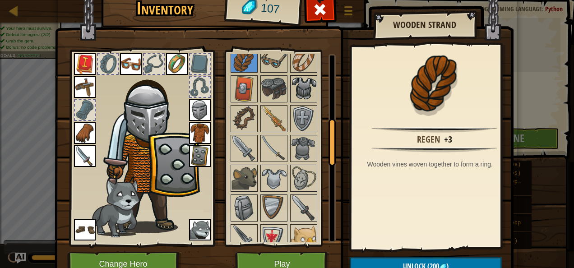
scroll to position [265, 0]
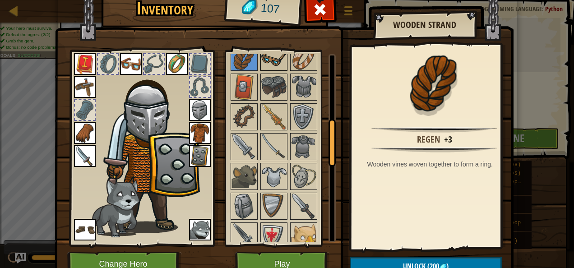
click at [262, 65] on img at bounding box center [273, 57] width 25 height 25
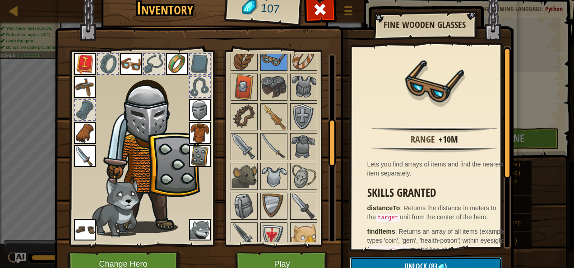
click at [364, 265] on button "Unlock (83 )" at bounding box center [426, 266] width 152 height 19
click at [300, 68] on div at bounding box center [303, 57] width 27 height 27
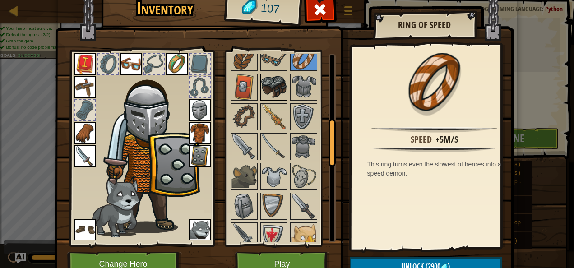
click at [267, 79] on img at bounding box center [273, 86] width 25 height 25
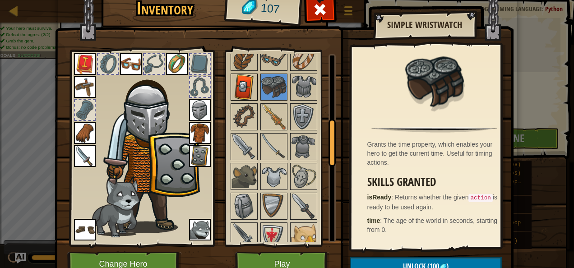
click at [246, 81] on img at bounding box center [244, 86] width 25 height 25
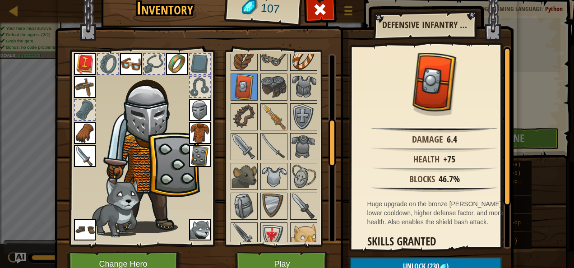
click at [292, 60] on img at bounding box center [303, 57] width 25 height 25
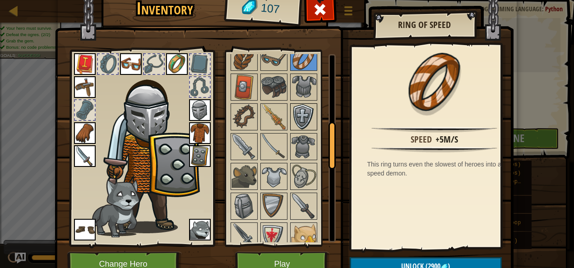
scroll to position [276, 0]
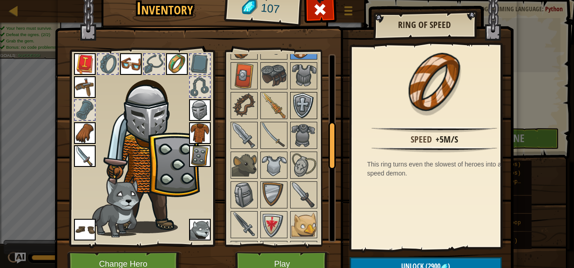
click at [296, 96] on img at bounding box center [303, 105] width 25 height 25
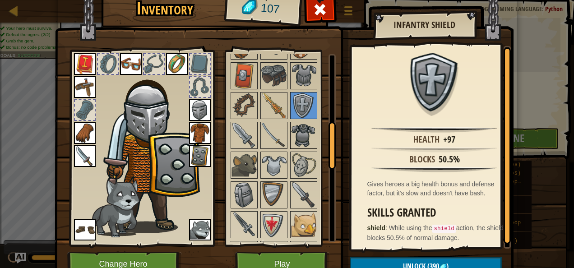
click at [303, 123] on img at bounding box center [303, 135] width 25 height 25
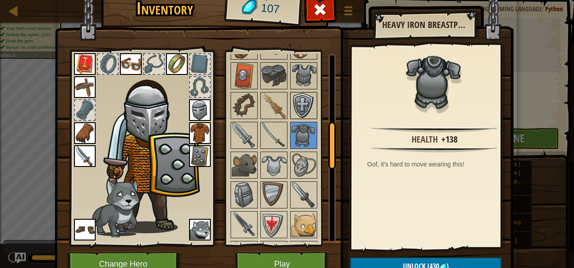
click at [302, 100] on img at bounding box center [303, 105] width 25 height 25
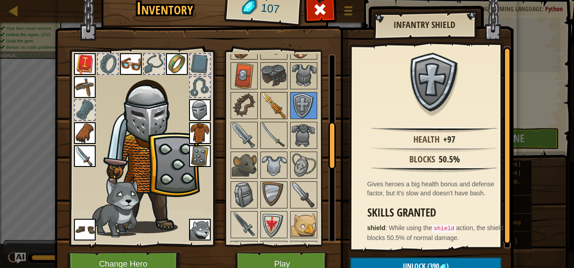
click at [263, 105] on img at bounding box center [273, 105] width 25 height 25
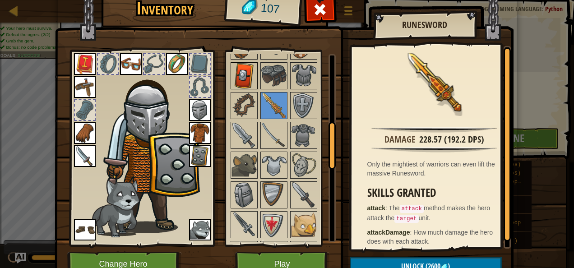
click at [244, 68] on img at bounding box center [244, 75] width 25 height 25
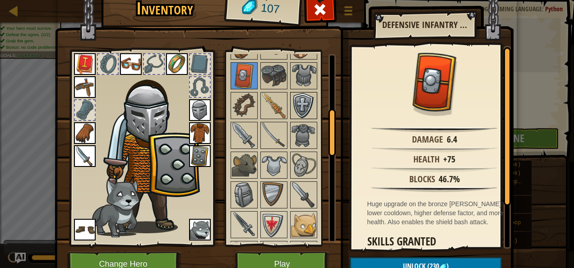
scroll to position [217, 0]
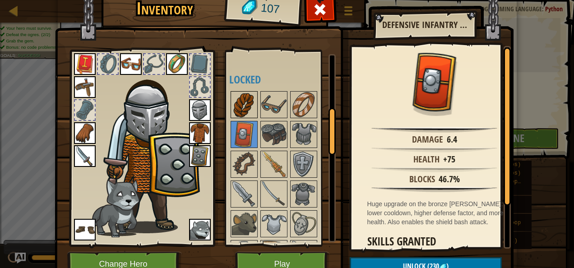
click at [244, 97] on img at bounding box center [244, 104] width 25 height 25
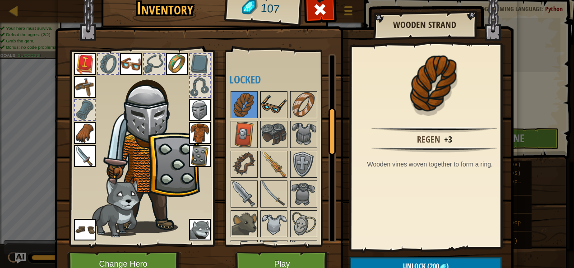
click at [266, 101] on img at bounding box center [273, 104] width 25 height 25
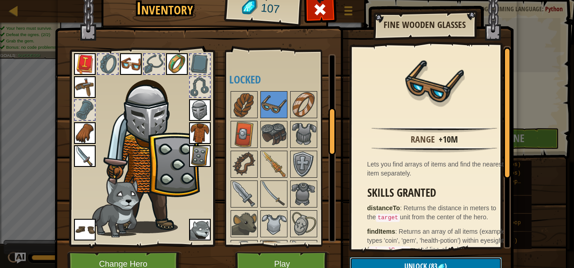
click at [399, 265] on button "Unlock (83 )" at bounding box center [426, 266] width 152 height 19
click at [401, 262] on button "Confirm" at bounding box center [426, 266] width 152 height 19
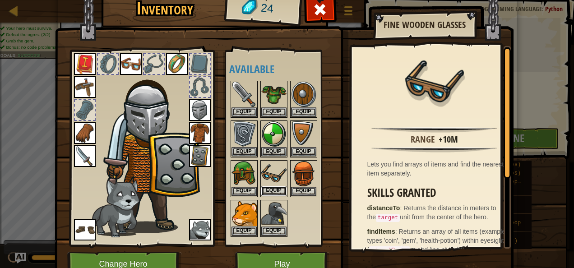
click at [274, 188] on button "Equip" at bounding box center [273, 190] width 25 height 9
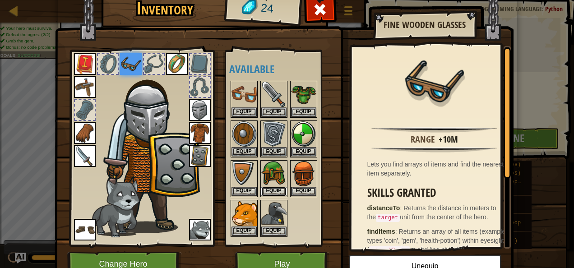
click at [274, 188] on button "Equip" at bounding box center [273, 191] width 25 height 9
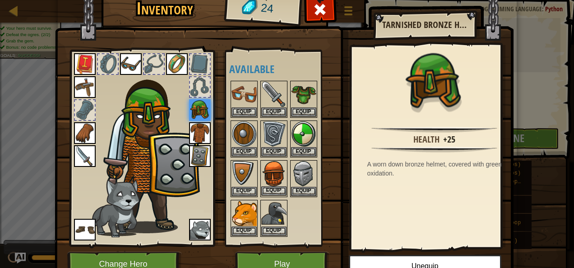
click at [271, 195] on div "Equip" at bounding box center [273, 178] width 27 height 37
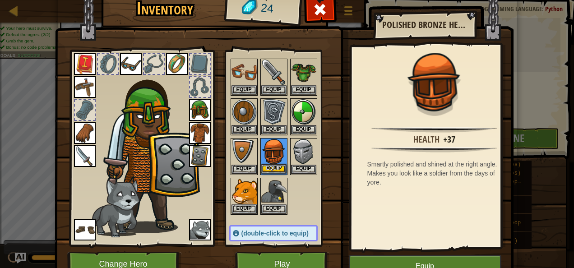
scroll to position [24, 0]
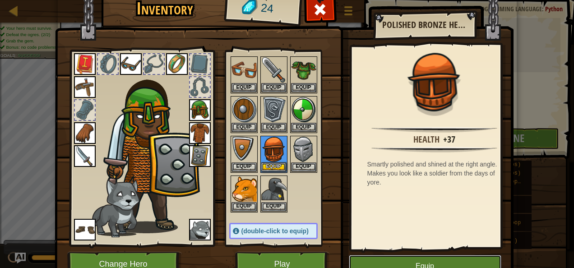
click at [378, 258] on button "Equip" at bounding box center [425, 266] width 153 height 23
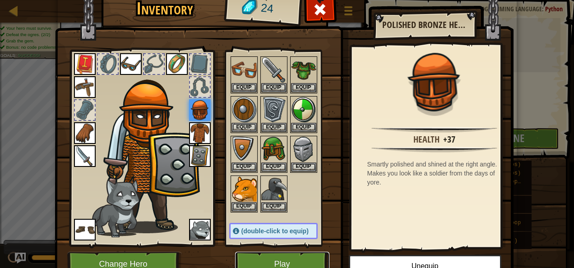
click at [275, 256] on button "Play" at bounding box center [282, 264] width 94 height 25
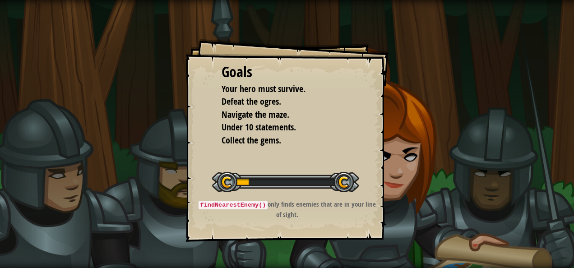
click at [279, 252] on div "Goals Your hero must survive. Defeat the ogres. Navigate the maze. Under 10 sta…" at bounding box center [287, 134] width 574 height 268
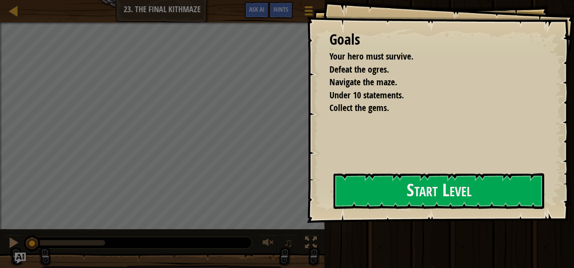
click at [279, 252] on div "Goals Your hero must survive. Defeat the ogres. Navigate the maze. Under 10 sta…" at bounding box center [287, 134] width 574 height 268
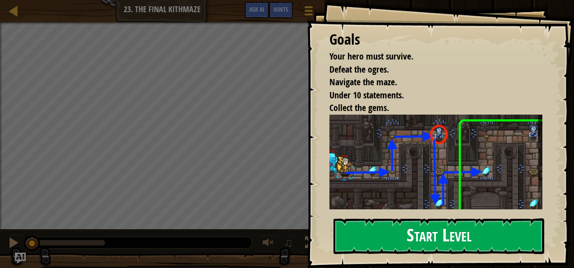
click at [358, 221] on button "Start Level" at bounding box center [439, 236] width 211 height 36
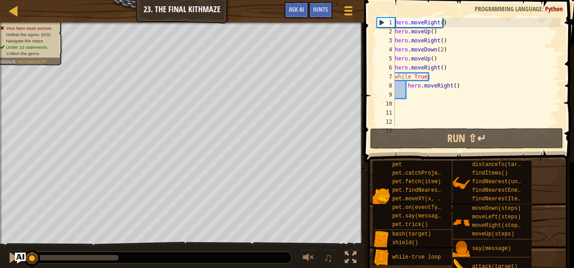
click at [256, 9] on div "Map Introduction to Computer Science 23. The Final Kithmaze Game Menu Done Hint…" at bounding box center [182, 11] width 364 height 23
click at [307, 12] on button "Ask AI" at bounding box center [296, 10] width 24 height 17
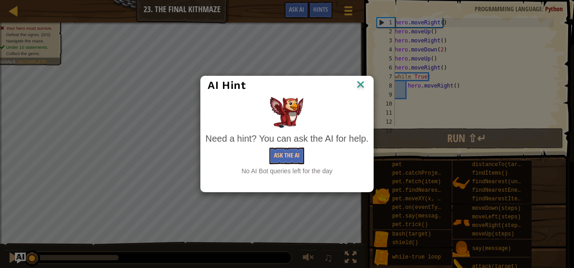
click at [358, 81] on img at bounding box center [361, 86] width 12 height 14
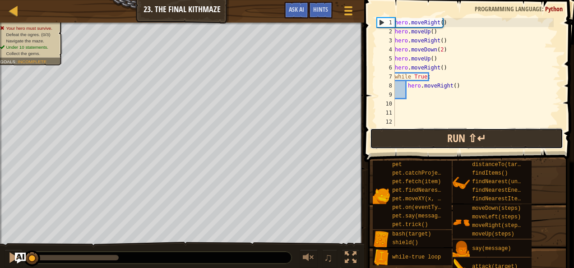
click at [391, 136] on button "Run ⇧↵" at bounding box center [466, 138] width 193 height 21
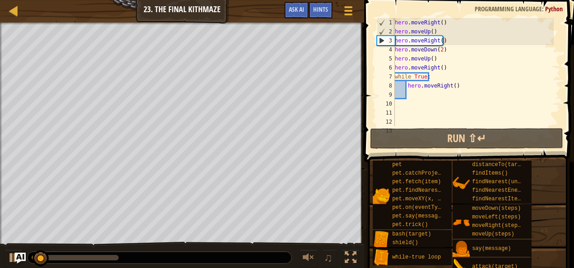
click at [457, 84] on div "hero . moveRight ( ) hero . moveUp ( ) hero . moveRight ( ) hero . moveDown ( 2…" at bounding box center [473, 81] width 161 height 126
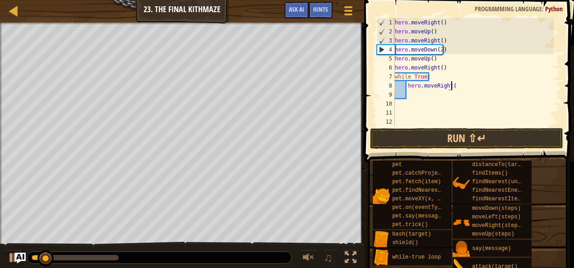
click at [456, 84] on div "hero . moveRight ( ) hero . moveUp ( ) hero . moveRight ( ) hero . moveDown ( 2…" at bounding box center [473, 81] width 161 height 126
type textarea "h"
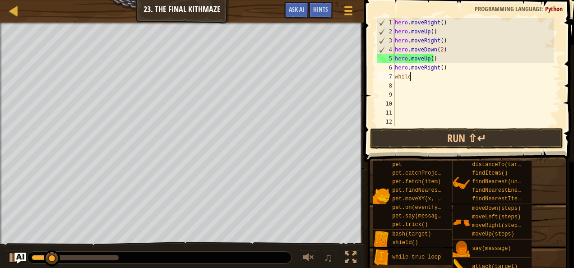
type textarea "w"
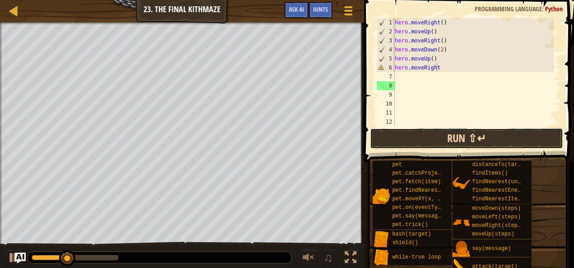
click at [437, 138] on button "Run ⇧↵" at bounding box center [466, 138] width 193 height 21
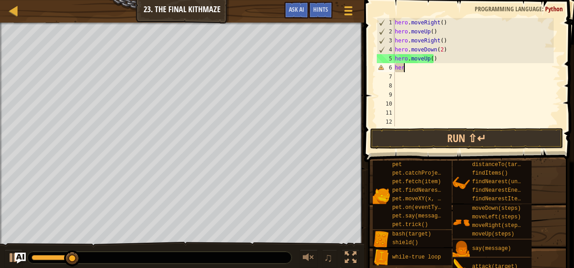
type textarea "h"
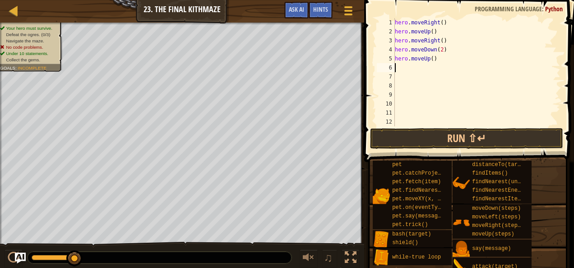
type textarea "h"
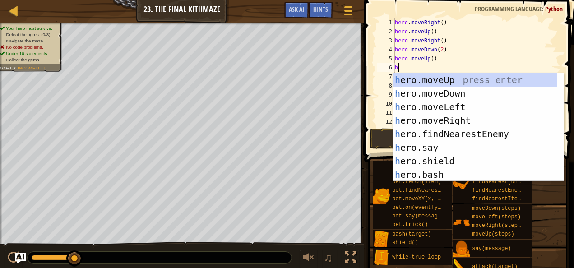
scroll to position [4, 0]
click at [441, 118] on div "h ero.moveUp press enter h ero.moveDown press enter h ero.moveLeft press enter …" at bounding box center [475, 140] width 164 height 135
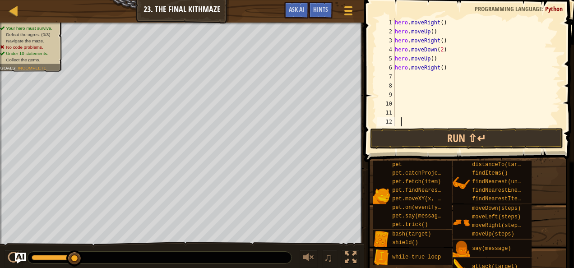
click at [400, 125] on div "hero . moveRight ( ) hero . moveUp ( ) hero . moveRight ( ) hero . moveDown ( 2…" at bounding box center [473, 81] width 161 height 126
click at [404, 135] on button "Run ⇧↵" at bounding box center [466, 138] width 193 height 21
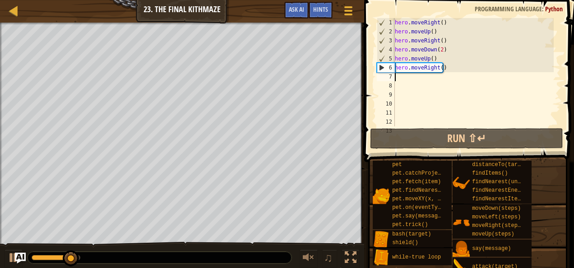
click at [410, 79] on div "hero . moveRight ( ) hero . moveUp ( ) hero . moveRight ( ) hero . moveDown ( 2…" at bounding box center [473, 81] width 161 height 126
type textarea "m"
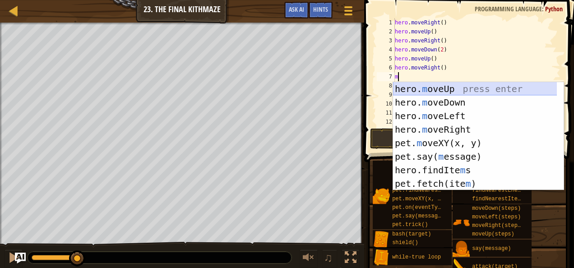
click at [418, 86] on div "hero. m oveUp press enter hero. m oveDown press enter hero. m oveLeft press ent…" at bounding box center [475, 149] width 164 height 135
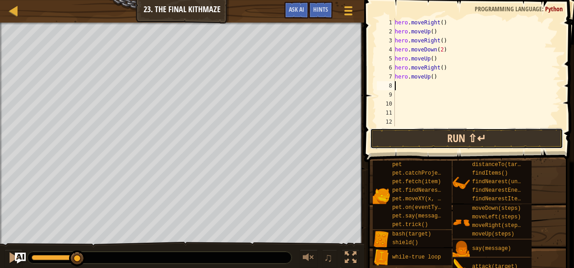
click at [418, 136] on button "Run ⇧↵" at bounding box center [466, 138] width 193 height 21
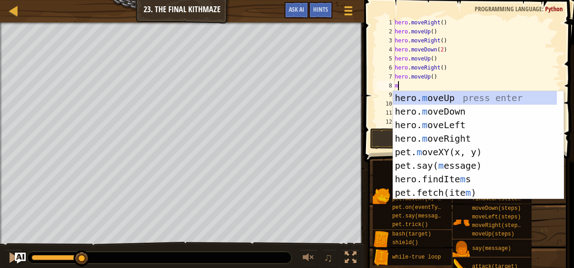
type textarea "mo"
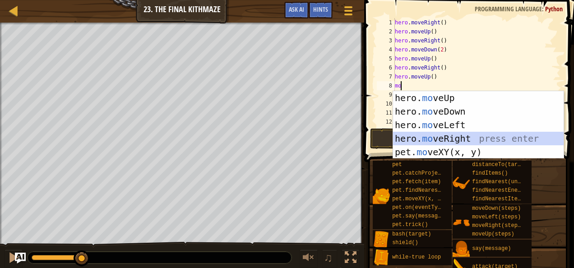
click at [416, 137] on div "hero. mo veUp press enter hero. mo veDown press enter hero. mo veLeft press ent…" at bounding box center [478, 138] width 171 height 95
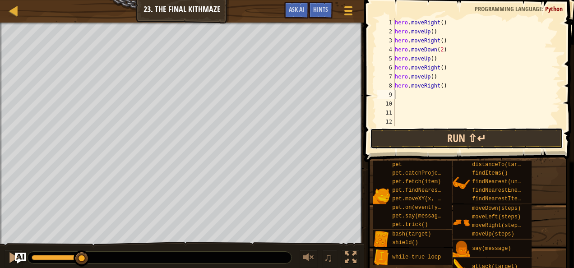
click at [413, 131] on button "Run ⇧↵" at bounding box center [466, 138] width 193 height 21
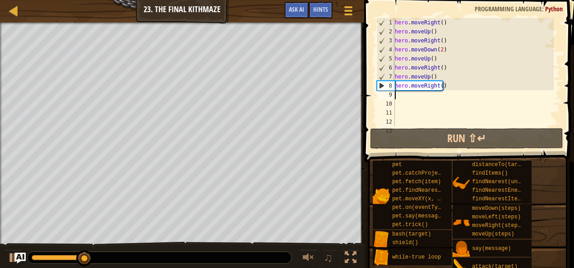
click at [416, 93] on div "hero . moveRight ( ) hero . moveUp ( ) hero . moveRight ( ) hero . moveDown ( 2…" at bounding box center [473, 81] width 161 height 126
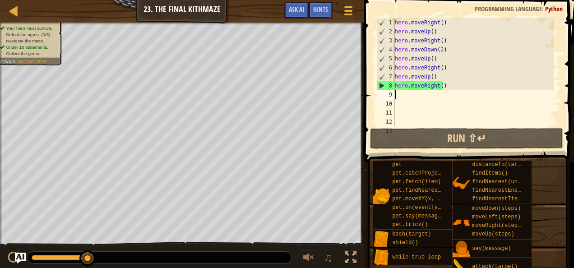
type textarea "a"
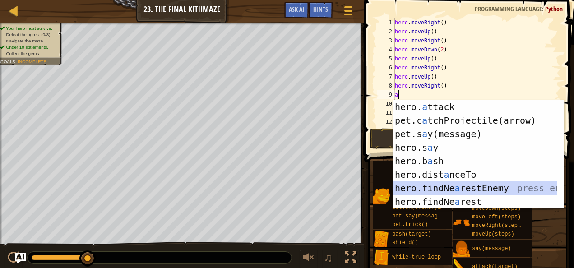
click at [457, 190] on div "hero. a ttack press enter pet.c a tchProjectile(arrow) press enter pet.s a y(me…" at bounding box center [475, 167] width 164 height 135
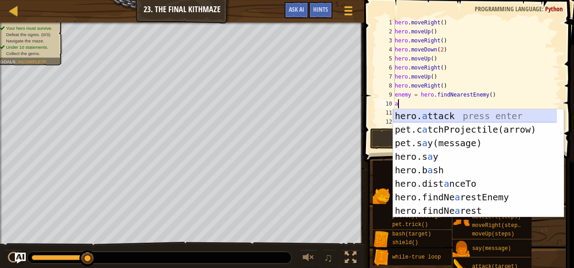
click at [447, 116] on div "hero. a ttack press enter pet.c a tchProjectile(arrow) press enter pet.s a y(me…" at bounding box center [475, 176] width 164 height 135
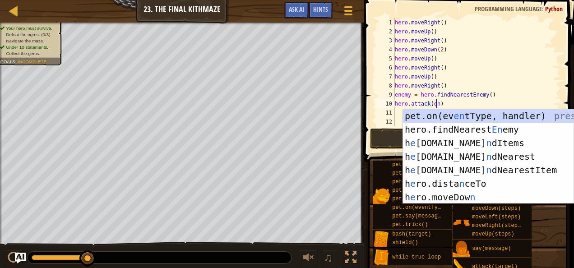
scroll to position [4, 4]
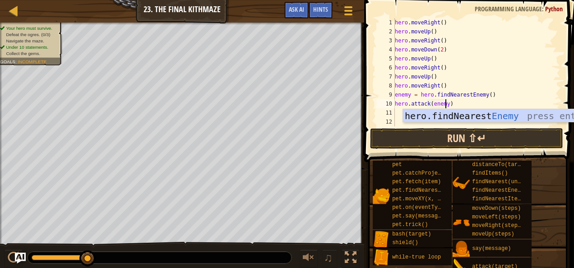
type textarea "hero.attack(enemy)"
drag, startPoint x: 427, startPoint y: 140, endPoint x: 421, endPoint y: 116, distance: 25.1
click at [427, 140] on button "Run ⇧↵" at bounding box center [466, 138] width 193 height 21
